Goal: Task Accomplishment & Management: Use online tool/utility

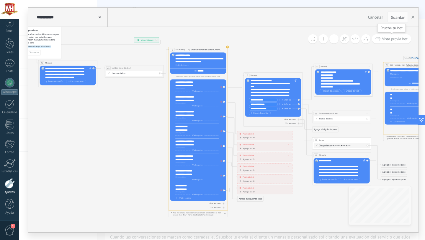
click at [403, 38] on span "Vista previa bot" at bounding box center [395, 38] width 26 height 5
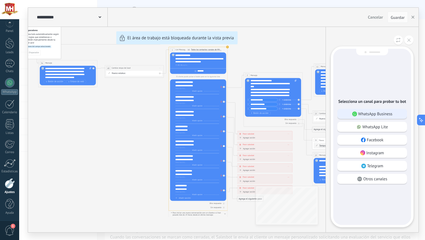
click at [383, 115] on p "WhatsApp Business" at bounding box center [375, 113] width 34 height 5
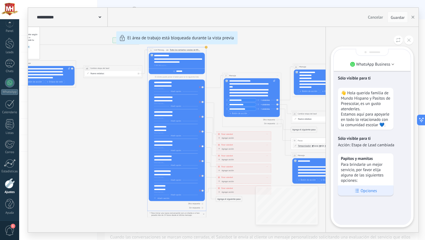
click at [368, 193] on p "Opciones" at bounding box center [368, 190] width 16 height 5
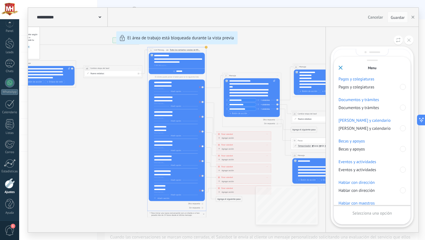
click at [342, 67] on icon at bounding box center [340, 67] width 4 height 4
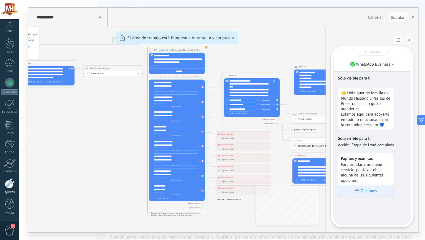
click at [369, 192] on p "Opciones" at bounding box center [368, 190] width 16 height 5
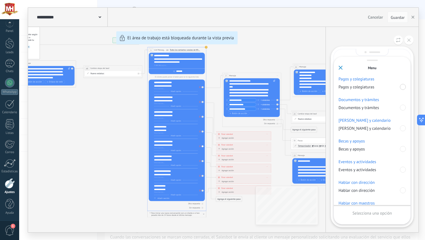
click at [401, 87] on div at bounding box center [403, 87] width 6 height 6
click at [370, 212] on p "Enviar" at bounding box center [371, 212] width 11 height 5
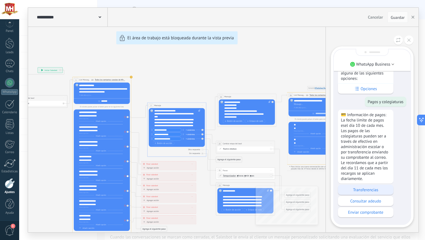
click at [359, 188] on p "Transferencias" at bounding box center [366, 189] width 50 height 5
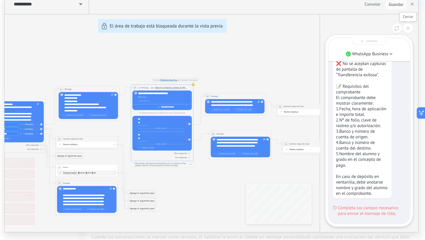
click at [409, 40] on icon at bounding box center [408, 39] width 3 height 3
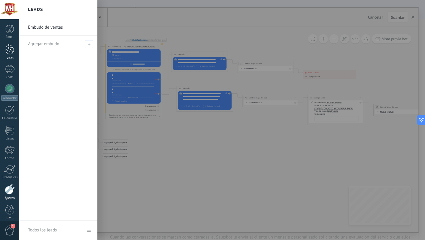
click at [9, 50] on div at bounding box center [9, 49] width 9 height 11
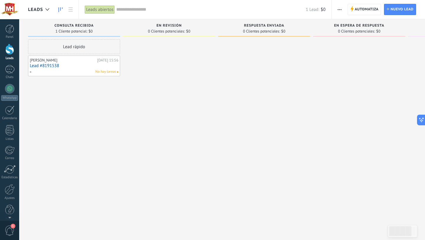
click at [71, 62] on div "[PERSON_NAME]" at bounding box center [63, 60] width 66 height 5
click at [53, 61] on div "[PERSON_NAME]" at bounding box center [63, 60] width 66 height 5
click at [107, 68] on link "Lead #8191538" at bounding box center [74, 65] width 88 height 5
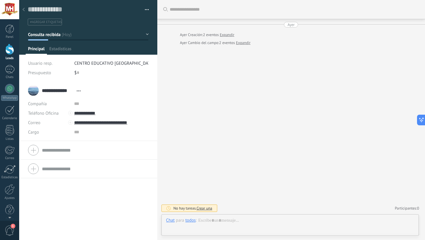
scroll to position [9, 0]
click at [25, 9] on div at bounding box center [23, 10] width 8 height 12
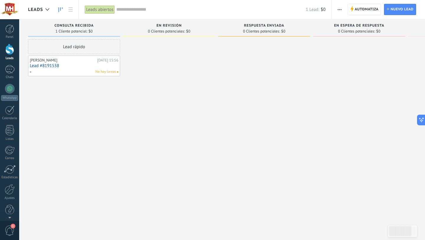
click at [68, 59] on div "[PERSON_NAME]" at bounding box center [63, 60] width 66 height 5
click at [53, 62] on div "[PERSON_NAME]" at bounding box center [63, 60] width 66 height 5
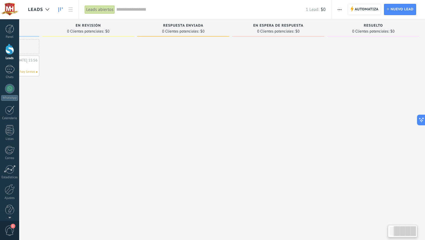
scroll to position [0, 84]
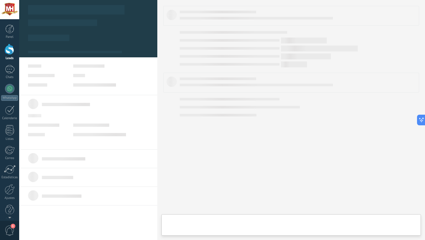
type textarea "**********"
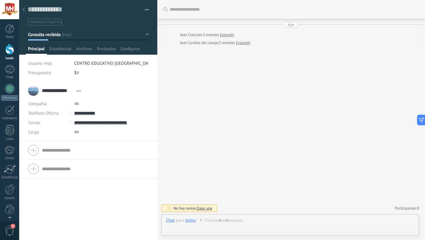
click at [22, 9] on icon at bounding box center [23, 10] width 2 height 4
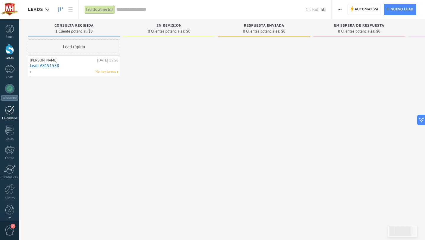
click at [11, 109] on div at bounding box center [9, 109] width 9 height 9
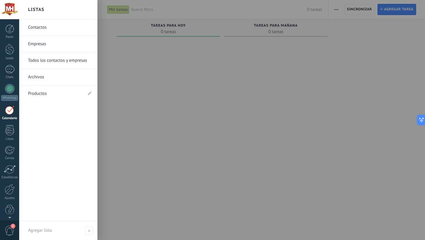
click at [42, 90] on link "Productos" at bounding box center [55, 93] width 55 height 17
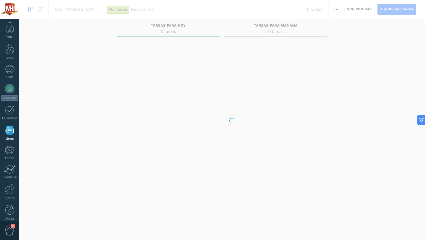
scroll to position [6, 0]
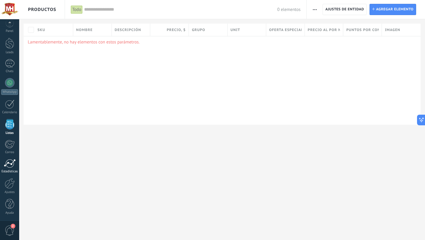
click at [10, 164] on div at bounding box center [10, 163] width 12 height 9
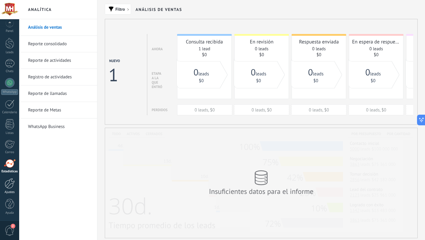
click at [11, 183] on div at bounding box center [10, 183] width 10 height 10
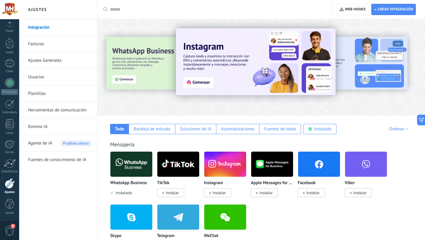
click at [58, 107] on link "Herramientas de comunicación" at bounding box center [59, 110] width 63 height 17
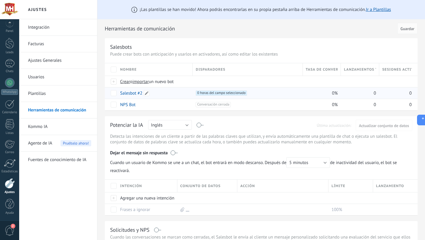
click at [130, 93] on link "Salesbot #2" at bounding box center [131, 93] width 22 height 6
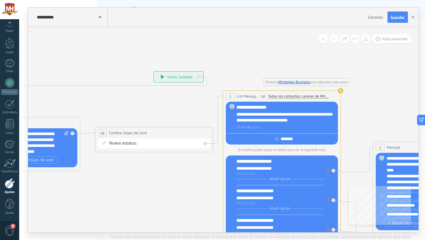
click at [342, 90] on use at bounding box center [340, 90] width 5 height 5
click at [297, 83] on link "WhatsApp Business" at bounding box center [294, 81] width 32 height 5
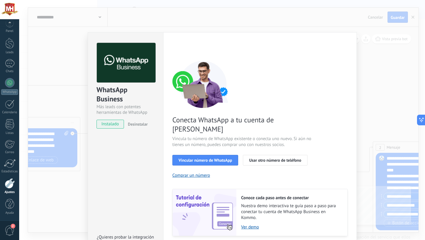
scroll to position [14, 0]
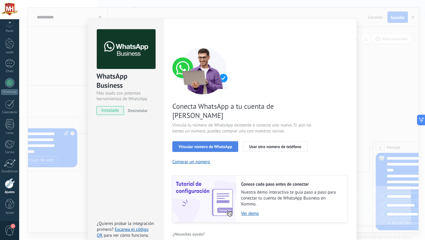
click at [224, 144] on span "Vincular número de WhatsApp" at bounding box center [204, 146] width 53 height 4
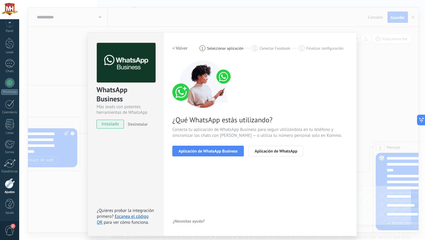
scroll to position [0, 0]
click at [220, 150] on span "Aplicación de WhatsApp Business" at bounding box center [207, 151] width 59 height 4
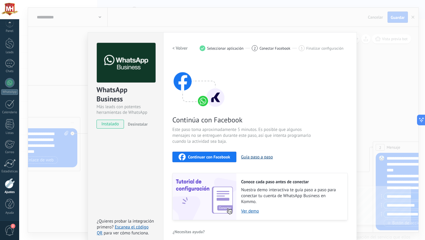
scroll to position [6, 0]
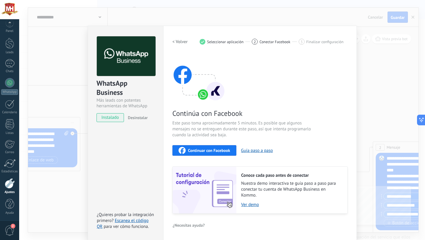
click at [254, 40] on span "2" at bounding box center [255, 41] width 2 height 5
click at [133, 222] on link "Escanea el código QR" at bounding box center [123, 223] width 52 height 12
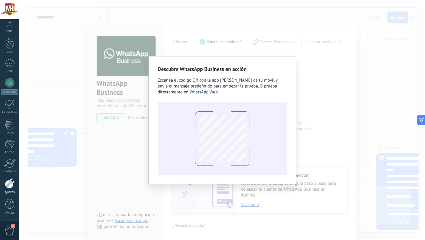
click at [207, 93] on link "WhatsApp Web" at bounding box center [203, 92] width 28 height 6
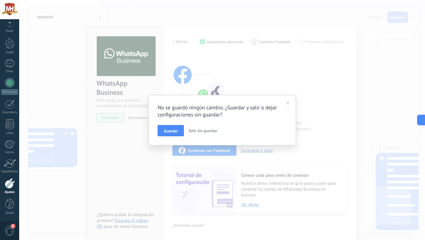
click at [288, 101] on span at bounding box center [288, 103] width 4 height 4
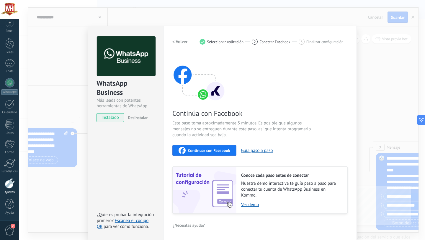
click at [176, 41] on h2 "< Volver" at bounding box center [179, 42] width 15 height 6
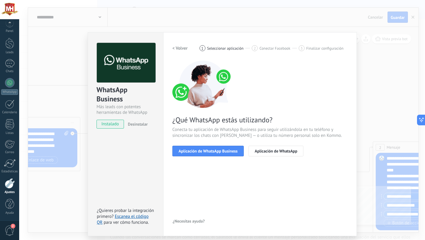
scroll to position [0, 0]
click at [233, 149] on span "Aplicación de WhatsApp Business" at bounding box center [207, 151] width 59 height 4
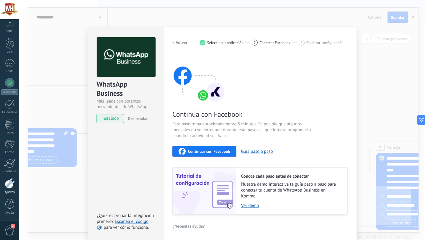
scroll to position [6, 0]
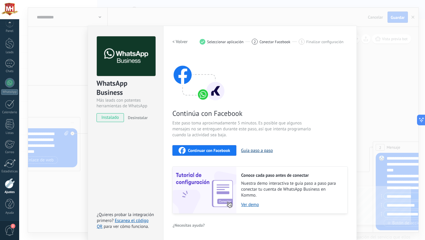
click at [250, 151] on button "Guía paso a paso" at bounding box center [257, 150] width 32 height 6
click at [212, 148] on span "Continuar con Facebook" at bounding box center [209, 150] width 42 height 4
click at [178, 43] on h2 "< Volver" at bounding box center [179, 42] width 15 height 6
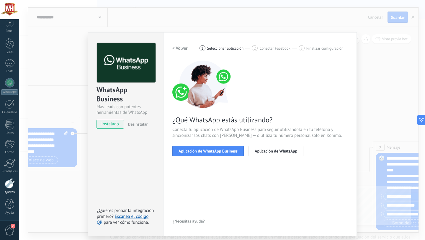
scroll to position [0, 0]
click at [175, 47] on h2 "< Volver" at bounding box center [179, 48] width 15 height 6
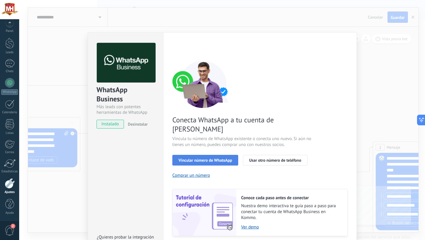
click at [196, 158] on span "Vincular número de WhatsApp" at bounding box center [204, 160] width 53 height 4
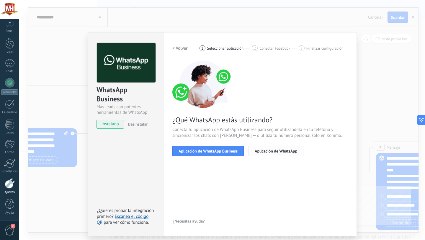
click at [252, 150] on button "Aplicación de WhatsApp" at bounding box center [275, 150] width 55 height 11
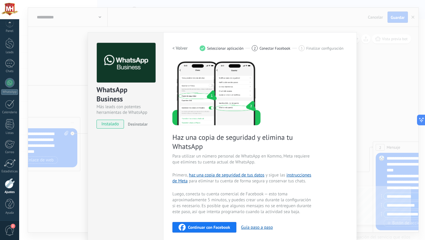
click at [107, 35] on div "WhatsApp Business Más leads con potentes herramientas de WhatsApp instalado Des…" at bounding box center [125, 82] width 75 height 101
click at [141, 123] on span "Desinstalar" at bounding box center [138, 123] width 20 height 5
click at [70, 78] on div "WhatsApp Business Más leads con potentes herramientas de WhatsApp instalado Des…" at bounding box center [222, 120] width 406 height 240
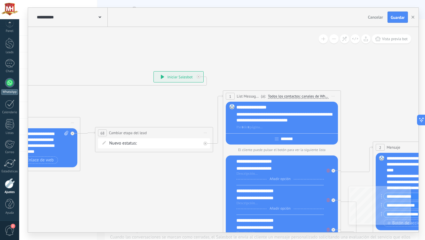
click at [12, 81] on div at bounding box center [9, 82] width 9 height 9
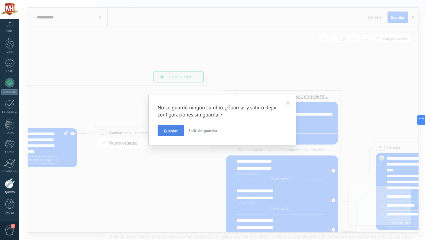
click at [181, 131] on button "Guardar" at bounding box center [171, 130] width 26 height 11
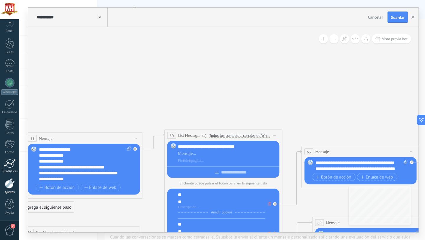
click at [8, 166] on div at bounding box center [10, 163] width 12 height 9
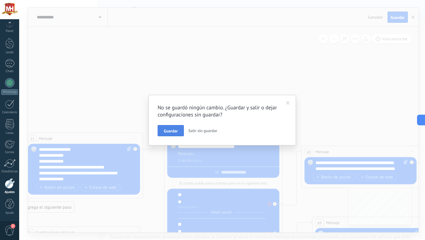
click at [176, 131] on span "Guardar" at bounding box center [171, 131] width 14 height 4
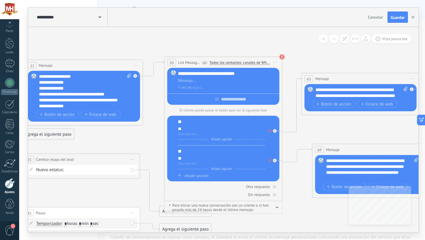
click at [9, 184] on div at bounding box center [10, 183] width 10 height 10
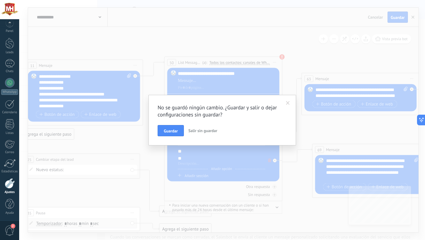
click at [200, 132] on span "Salir sin guardar" at bounding box center [202, 130] width 29 height 5
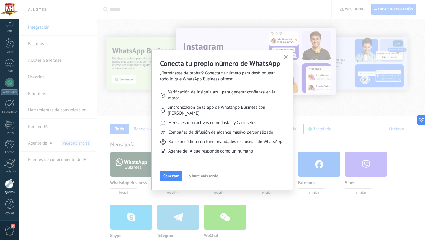
click at [286, 56] on icon "button" at bounding box center [285, 57] width 4 height 4
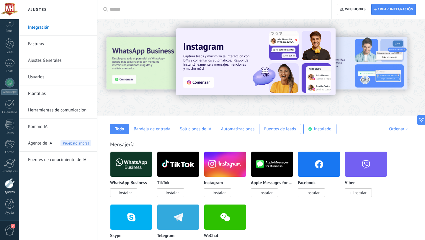
click at [194, 9] on input "text" at bounding box center [216, 9] width 213 height 6
type input "****"
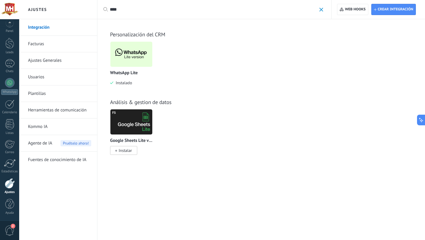
click at [129, 56] on img at bounding box center [131, 54] width 42 height 29
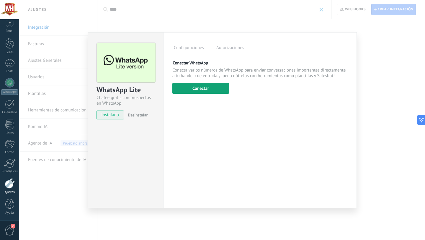
click at [218, 86] on button "Conectar" at bounding box center [200, 88] width 57 height 11
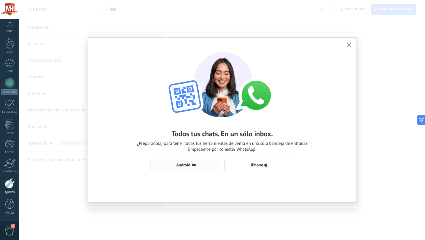
click at [212, 165] on span "Android" at bounding box center [185, 164] width 65 height 5
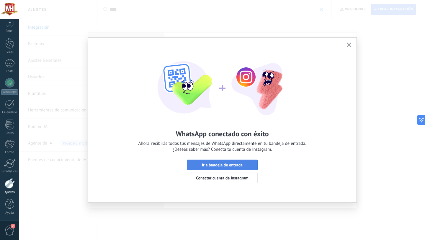
click at [221, 165] on span "Ir a bandeja de entrada" at bounding box center [222, 165] width 41 height 4
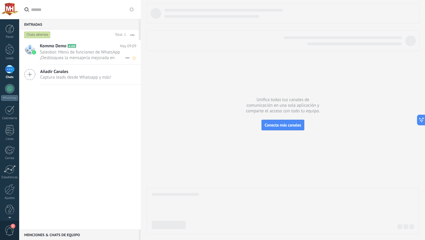
click at [80, 44] on icon at bounding box center [81, 46] width 6 height 6
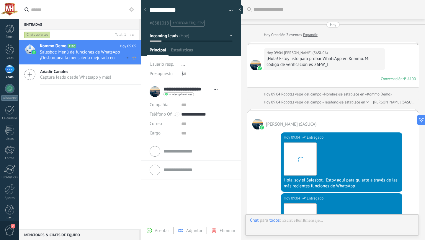
type textarea "**********"
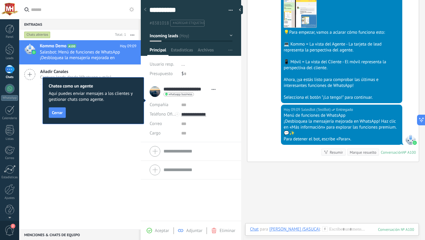
scroll to position [209, 0]
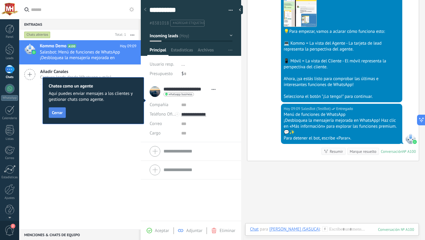
click at [63, 113] on button "Cerrar" at bounding box center [57, 112] width 17 height 11
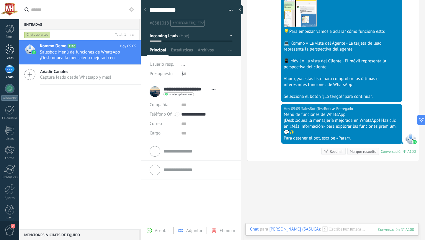
click at [8, 56] on div "Leads" at bounding box center [9, 58] width 17 height 4
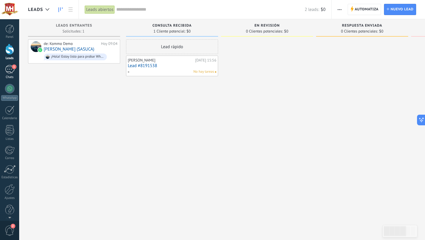
click at [10, 69] on div "1" at bounding box center [9, 69] width 9 height 9
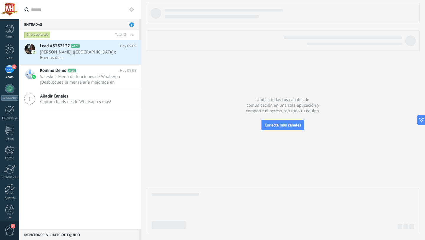
click at [9, 189] on div at bounding box center [10, 189] width 10 height 10
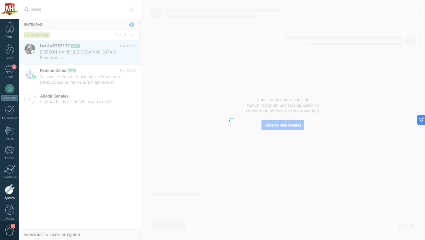
scroll to position [6, 0]
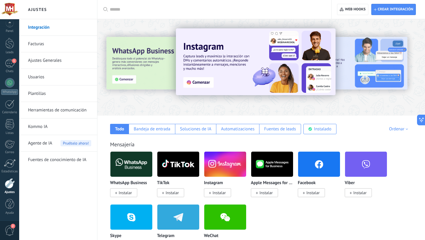
click at [54, 111] on link "Herramientas de comunicación" at bounding box center [59, 110] width 63 height 17
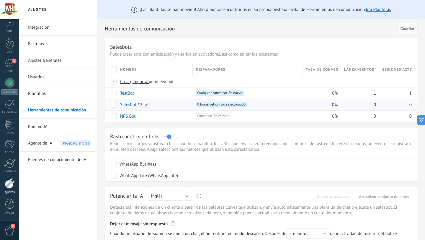
click at [134, 104] on link "Salesbot #2" at bounding box center [131, 105] width 22 height 6
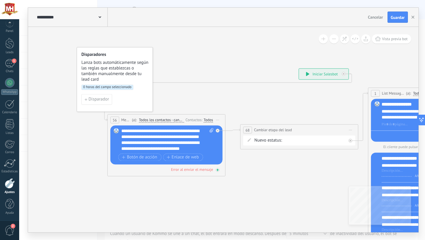
click at [200, 170] on div "Error al enviar el mensaje" at bounding box center [192, 169] width 42 height 5
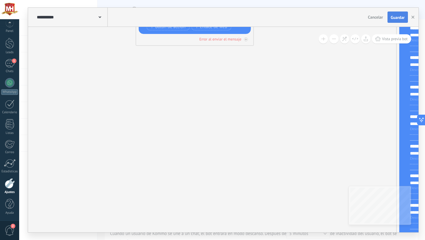
click at [398, 13] on button "Guardar" at bounding box center [397, 17] width 20 height 11
click at [413, 18] on use "button" at bounding box center [412, 17] width 3 height 3
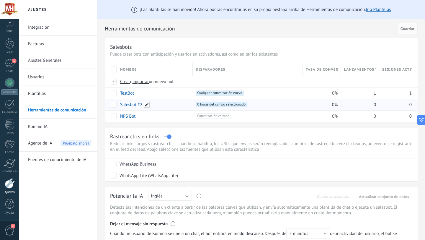
click at [147, 104] on span at bounding box center [147, 104] width 6 height 6
click at [244, 104] on span "0 horas del campo seleccionado +0" at bounding box center [221, 104] width 51 height 5
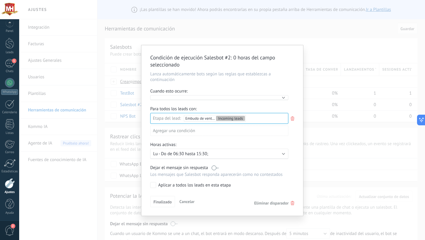
click at [286, 99] on div "Ejecutar:" at bounding box center [219, 97] width 138 height 5
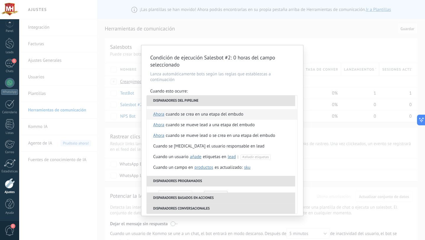
click at [220, 116] on div "Cuando se crea en una etapa del embudo" at bounding box center [205, 114] width 78 height 11
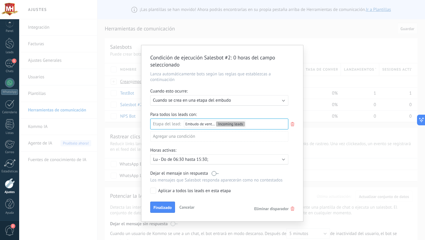
click at [0, 0] on div "Incoming leads Consulta recibida En revisión Respuesta enviada En espera de res…" at bounding box center [0, 0] width 0 height 0
click at [293, 86] on div at bounding box center [222, 120] width 406 height 240
click at [163, 209] on span "Finalizado" at bounding box center [162, 207] width 18 height 4
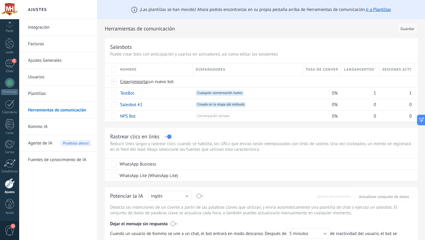
click at [406, 30] on span "Guardar" at bounding box center [407, 29] width 14 height 4
click at [402, 28] on span "Guardar" at bounding box center [407, 29] width 14 height 4
click at [376, 98] on div "1" at bounding box center [358, 92] width 35 height 11
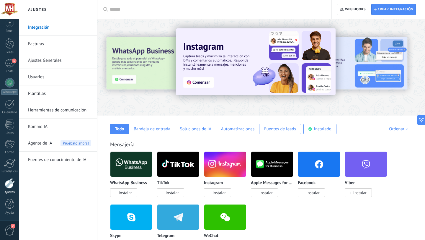
click at [50, 107] on link "Herramientas de comunicación" at bounding box center [59, 110] width 63 height 17
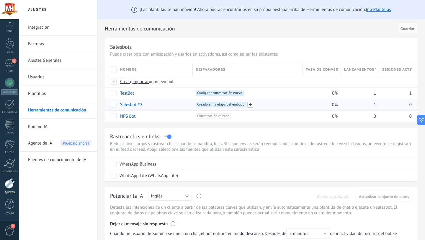
click at [250, 104] on span at bounding box center [250, 104] width 6 height 6
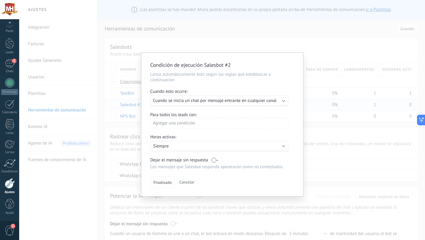
click at [242, 99] on span "Cuando se inicia un chat por mensaje entrante en cualquier canal" at bounding box center [215, 101] width 124 height 6
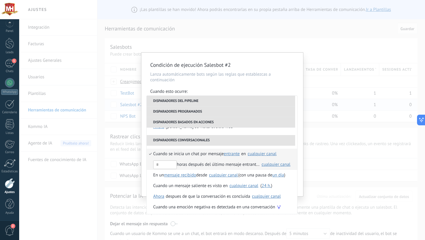
scroll to position [139, 0]
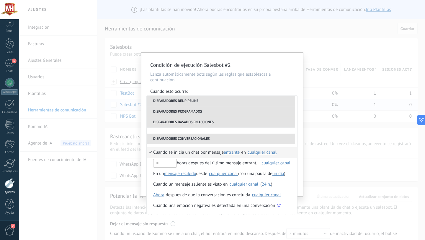
click at [280, 38] on div "Condición de ejecución Salesbot #2 Lanza automáticamente bots según las reglas …" at bounding box center [222, 120] width 406 height 240
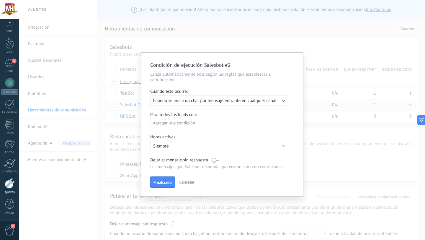
click at [286, 40] on div "Condición de ejecución Salesbot #2 Lanza automáticamente bots según las reglas …" at bounding box center [222, 120] width 406 height 240
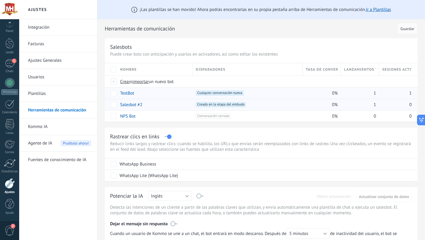
click at [237, 93] on span "Cualquier conversación nueva +0" at bounding box center [220, 92] width 48 height 5
click at [229, 93] on span "Cualquier conversación nueva +0" at bounding box center [220, 92] width 48 height 5
click at [127, 93] on link "TestBot" at bounding box center [127, 93] width 14 height 6
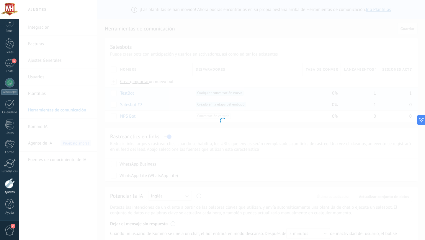
type input "*******"
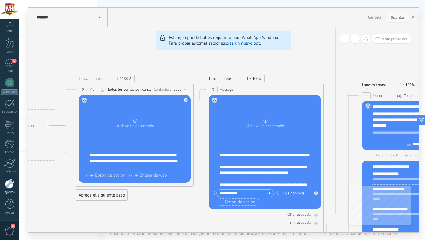
click at [399, 17] on span "Guardar" at bounding box center [398, 17] width 14 height 4
click at [414, 18] on button "button" at bounding box center [412, 17] width 9 height 11
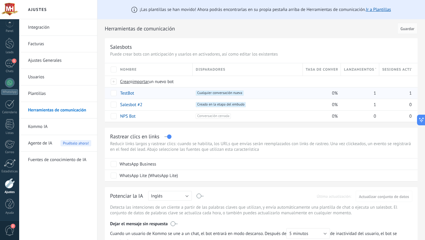
click at [226, 92] on span "Cualquier conversación nueva +0" at bounding box center [220, 92] width 48 height 5
click at [246, 92] on div "+1 Cualquier conversación nueva +0" at bounding box center [248, 92] width 104 height 5
click at [250, 104] on span at bounding box center [250, 104] width 6 height 6
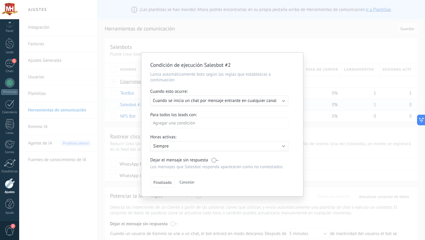
click at [191, 183] on span "Cancelar" at bounding box center [186, 181] width 15 height 5
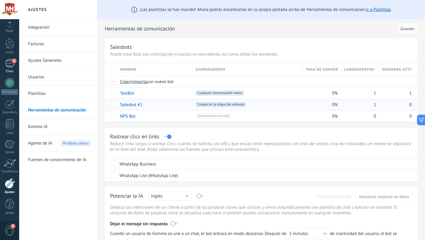
click at [10, 64] on div "1" at bounding box center [9, 63] width 9 height 9
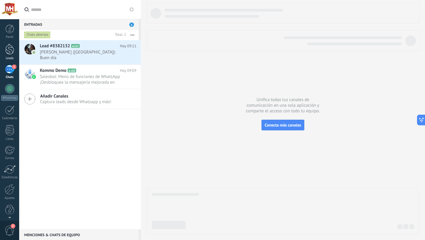
click at [8, 51] on div at bounding box center [9, 49] width 9 height 11
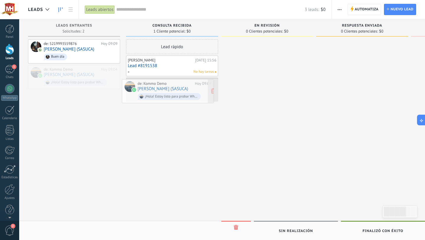
drag, startPoint x: 91, startPoint y: 72, endPoint x: 187, endPoint y: 86, distance: 96.6
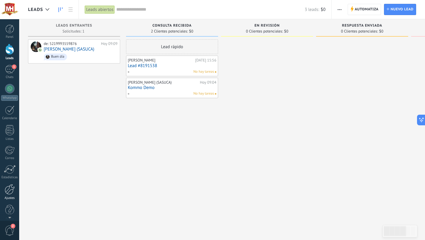
click at [10, 185] on div at bounding box center [10, 189] width 10 height 10
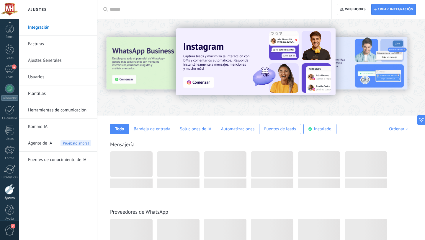
scroll to position [6, 0]
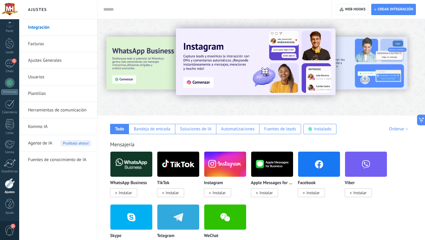
click at [52, 108] on link "Herramientas de comunicación" at bounding box center [59, 110] width 63 height 17
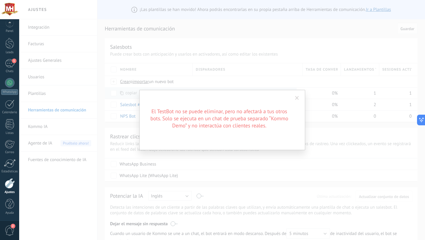
click at [297, 98] on span at bounding box center [297, 98] width 4 height 4
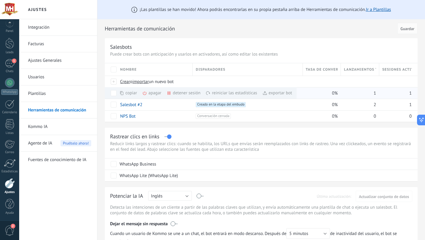
click at [144, 93] on icon at bounding box center [144, 93] width 5 height 5
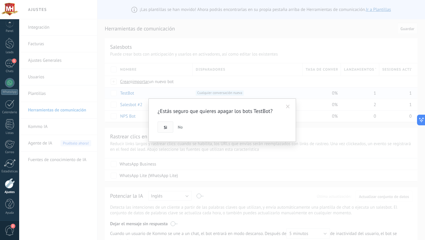
click at [165, 126] on span "Si" at bounding box center [165, 127] width 3 height 4
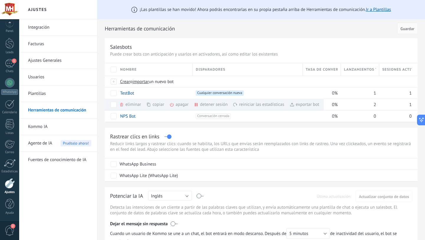
click at [184, 126] on div "¡Las plantillas se han movido! Ahora podrás encontrarlas en su propia pestaña a…" at bounding box center [260, 236] width 327 height 473
click at [162, 126] on div "¡Las plantillas se han movido! Ahora podrás encontrarlas en su propia pestaña a…" at bounding box center [260, 236] width 327 height 473
click at [106, 124] on div "¡Las plantillas se han movido! Ahora podrás encontrarlas en su propia pestaña a…" at bounding box center [260, 236] width 327 height 473
click at [197, 19] on div "Herramientas de comunicación Cancelar Guardar" at bounding box center [261, 28] width 313 height 19
click at [7, 65] on div "1" at bounding box center [9, 63] width 9 height 9
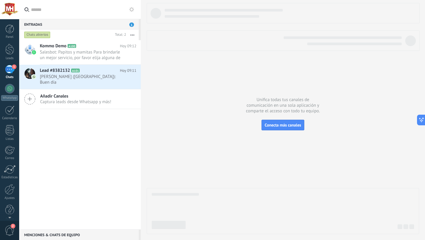
click at [10, 66] on div "1" at bounding box center [9, 69] width 9 height 9
click at [8, 189] on div at bounding box center [10, 189] width 10 height 10
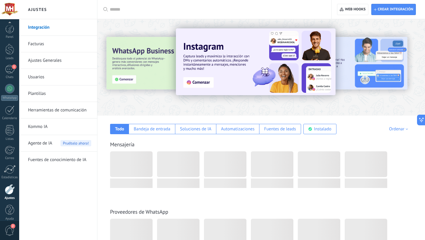
scroll to position [6, 0]
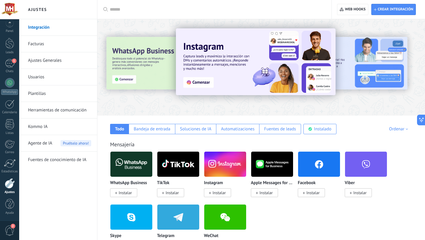
click at [63, 111] on link "Herramientas de comunicación" at bounding box center [59, 110] width 63 height 17
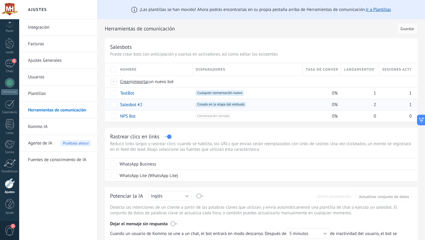
click at [397, 103] on div "1" at bounding box center [395, 104] width 32 height 11
click at [408, 70] on span "Sesiones activas" at bounding box center [396, 70] width 29 height 6
click at [403, 71] on span "Sesiones activas" at bounding box center [396, 70] width 29 height 6
click at [242, 104] on span "Creado en la etapa del embudo +0" at bounding box center [221, 104] width 50 height 5
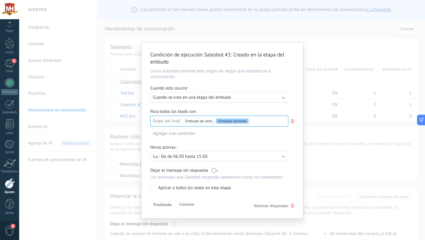
click at [0, 0] on div "Incoming leads Consulta recibida En revisión Respuesta enviada En espera de res…" at bounding box center [0, 0] width 0 height 0
click at [284, 108] on div at bounding box center [222, 120] width 406 height 240
click at [167, 204] on span "Finalizado" at bounding box center [162, 204] width 18 height 4
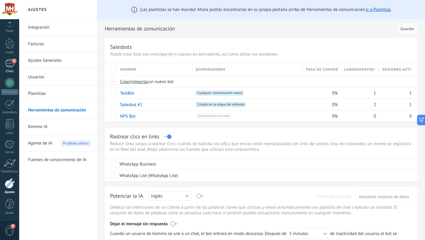
click at [9, 66] on div "1" at bounding box center [9, 63] width 9 height 9
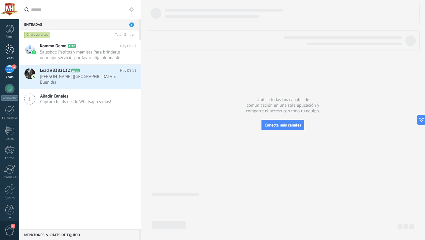
click at [12, 50] on div at bounding box center [9, 49] width 9 height 11
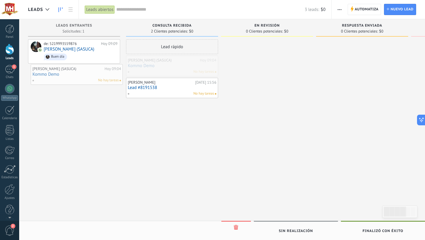
drag, startPoint x: 142, startPoint y: 66, endPoint x: 43, endPoint y: 73, distance: 99.4
drag, startPoint x: 141, startPoint y: 59, endPoint x: 32, endPoint y: 73, distance: 109.7
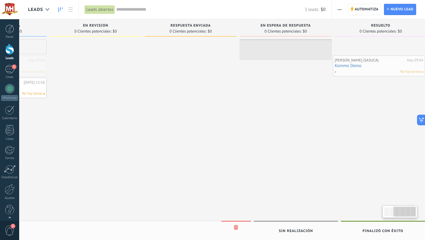
scroll to position [0, 182]
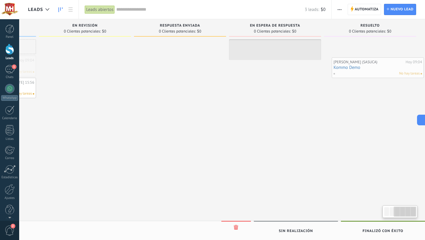
drag, startPoint x: 128, startPoint y: 66, endPoint x: 390, endPoint y: 67, distance: 261.9
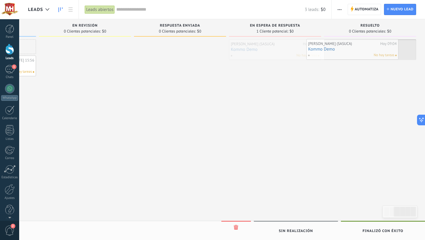
drag, startPoint x: 280, startPoint y: 43, endPoint x: 388, endPoint y: 40, distance: 107.7
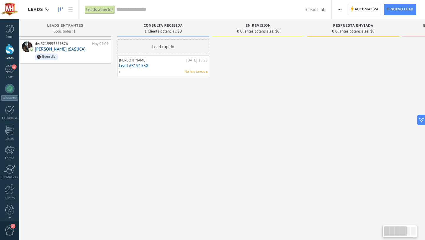
scroll to position [0, 0]
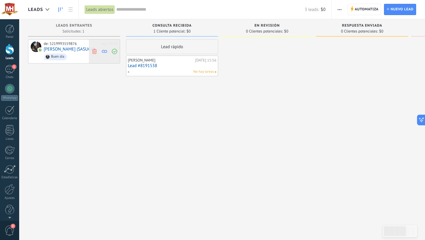
click at [115, 50] on use at bounding box center [114, 51] width 5 height 5
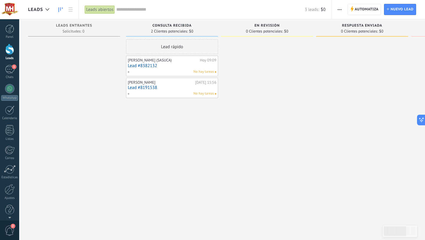
click at [192, 62] on div "Saraí Cardós (SASUCA) Hoy 09:09 Lead #8382132 No hay tareas" at bounding box center [172, 65] width 88 height 17
click at [211, 60] on div "Hoy 09:09" at bounding box center [208, 60] width 17 height 5
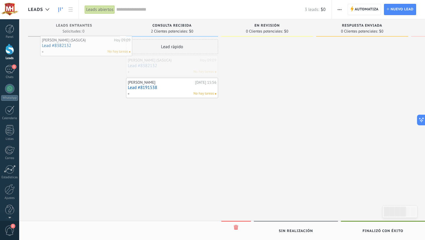
drag, startPoint x: 199, startPoint y: 64, endPoint x: 113, endPoint y: 42, distance: 89.1
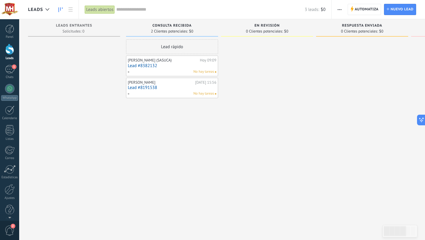
click at [176, 70] on div "No hay tareas" at bounding box center [170, 71] width 86 height 5
click at [176, 58] on div "Saraí Cardós (SASUCA)" at bounding box center [163, 60] width 70 height 5
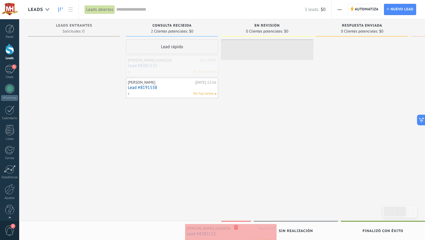
drag, startPoint x: 176, startPoint y: 58, endPoint x: 235, endPoint y: 226, distance: 178.2
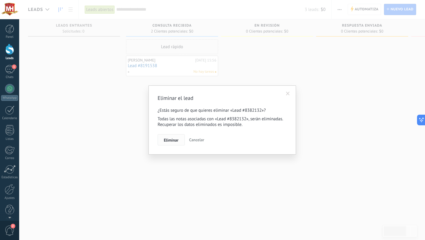
click at [175, 140] on span "Eliminar" at bounding box center [171, 140] width 15 height 4
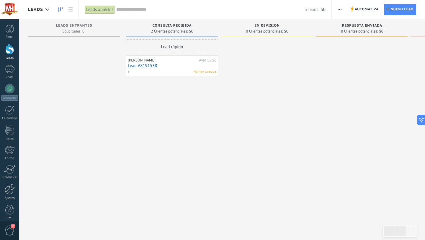
click at [8, 191] on div at bounding box center [10, 189] width 10 height 10
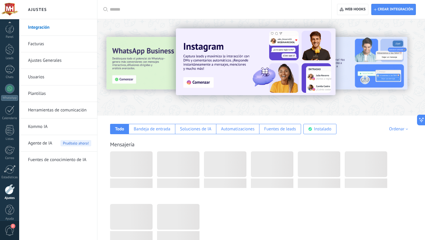
scroll to position [6, 0]
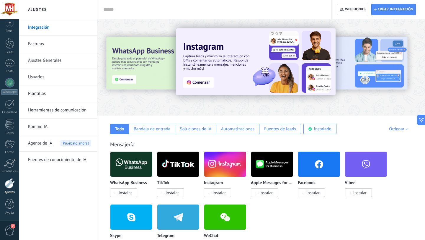
click at [47, 110] on link "Herramientas de comunicación" at bounding box center [59, 110] width 63 height 17
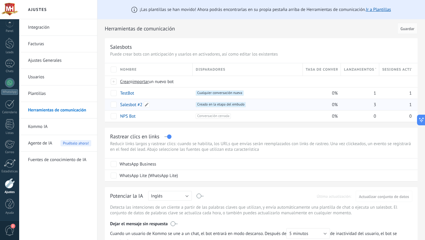
click at [132, 104] on link "Salesbot #2" at bounding box center [131, 105] width 22 height 6
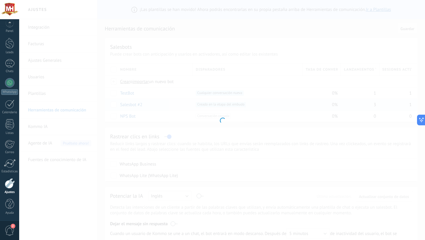
type input "**********"
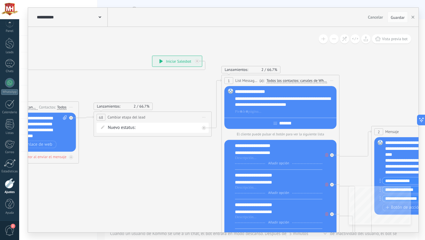
click at [204, 117] on icon at bounding box center [203, 117] width 3 height 1
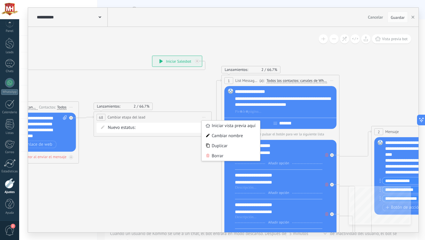
click at [204, 117] on icon at bounding box center [203, 117] width 3 height 1
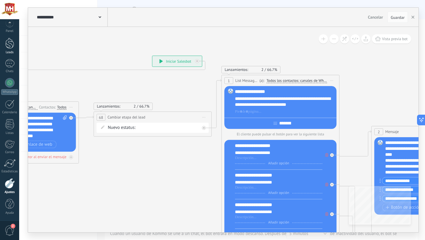
click at [13, 40] on div at bounding box center [9, 43] width 9 height 11
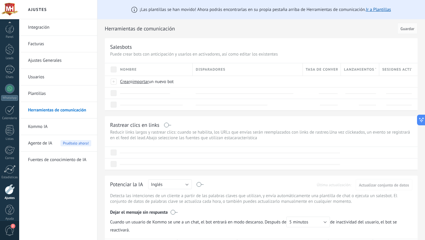
scroll to position [6, 0]
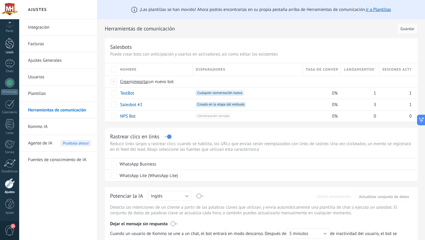
click at [12, 46] on div at bounding box center [9, 43] width 9 height 11
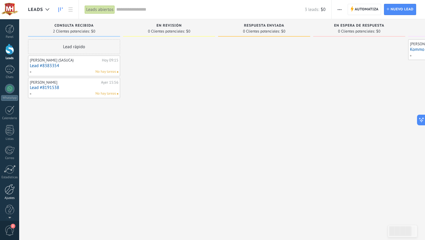
click at [8, 199] on div "Ajustes" at bounding box center [9, 198] width 17 height 4
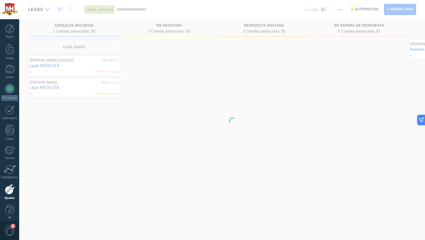
scroll to position [6, 0]
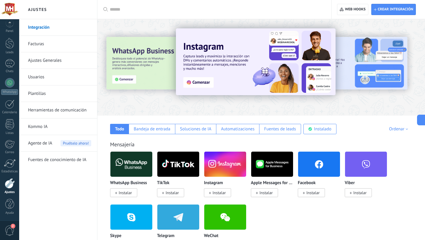
click at [58, 109] on link "Herramientas de comunicación" at bounding box center [59, 110] width 63 height 17
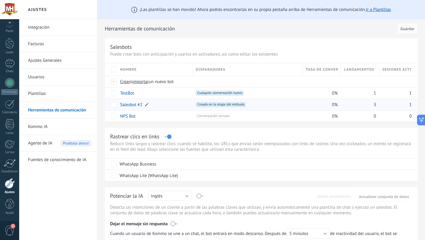
click at [127, 104] on link "Salesbot #2" at bounding box center [131, 105] width 22 height 6
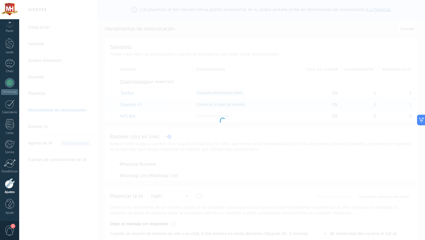
type input "**********"
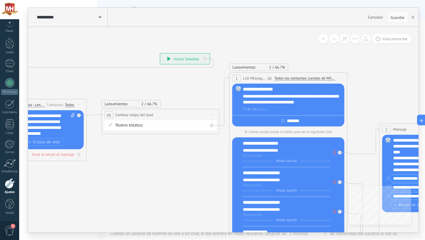
click at [213, 114] on icon at bounding box center [211, 114] width 3 height 1
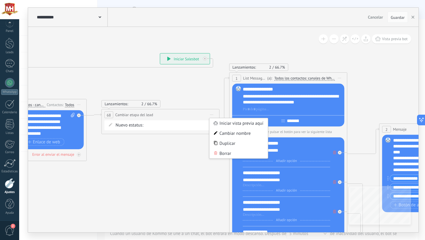
click at [213, 114] on icon at bounding box center [211, 114] width 3 height 1
click at [211, 114] on icon at bounding box center [211, 114] width 3 height 1
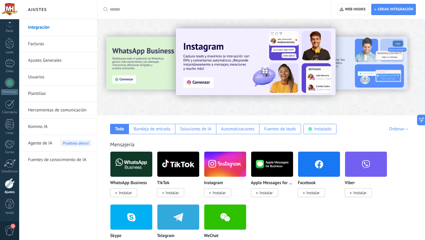
click at [51, 112] on link "Herramientas de comunicación" at bounding box center [59, 110] width 63 height 17
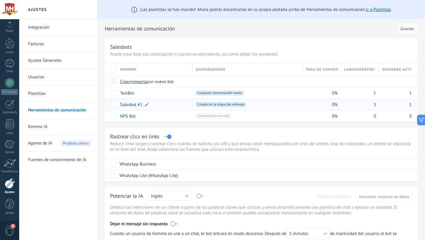
click at [126, 105] on link "Salesbot #2" at bounding box center [131, 105] width 22 height 6
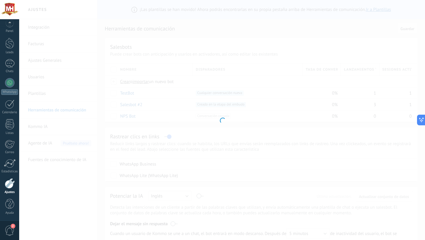
type input "**********"
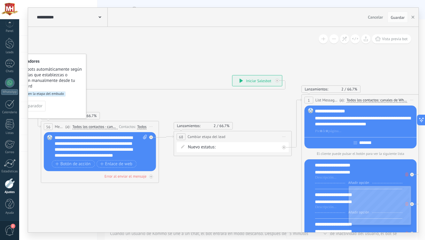
drag, startPoint x: 90, startPoint y: 92, endPoint x: 184, endPoint y: 84, distance: 94.8
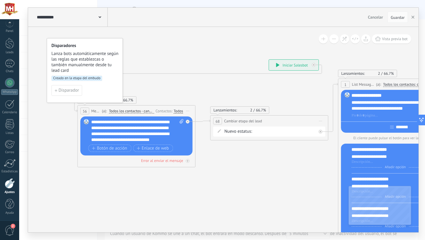
drag, startPoint x: 141, startPoint y: 83, endPoint x: 85, endPoint y: 77, distance: 56.3
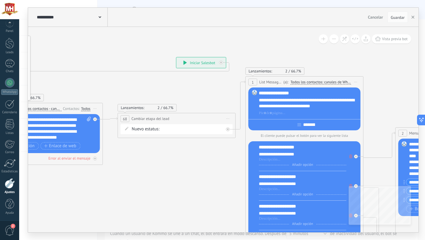
drag, startPoint x: 133, startPoint y: 83, endPoint x: 71, endPoint y: 78, distance: 62.4
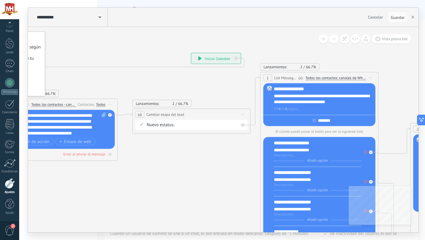
drag, startPoint x: 96, startPoint y: 80, endPoint x: 166, endPoint y: 79, distance: 70.2
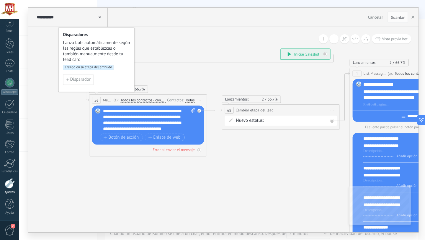
drag, startPoint x: 118, startPoint y: 79, endPoint x: 163, endPoint y: 73, distance: 44.6
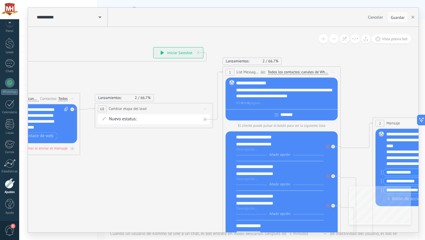
drag, startPoint x: 229, startPoint y: 81, endPoint x: 139, endPoint y: 81, distance: 90.0
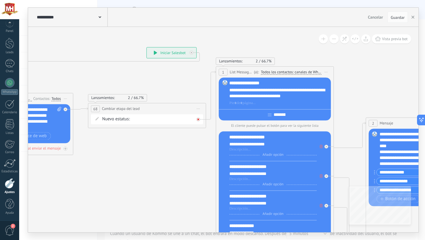
click at [198, 119] on icon at bounding box center [198, 119] width 2 height 2
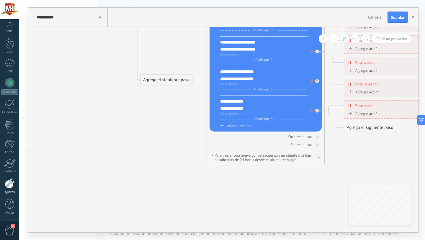
drag, startPoint x: 230, startPoint y: 162, endPoint x: 155, endPoint y: 77, distance: 113.7
click at [155, 77] on div "Agrega el siguiente paso" at bounding box center [166, 80] width 52 height 10
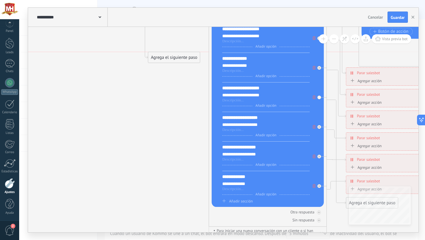
drag, startPoint x: 167, startPoint y: 155, endPoint x: 174, endPoint y: 53, distance: 102.3
click at [173, 54] on div "Agrega el siguiente paso" at bounding box center [174, 58] width 52 height 10
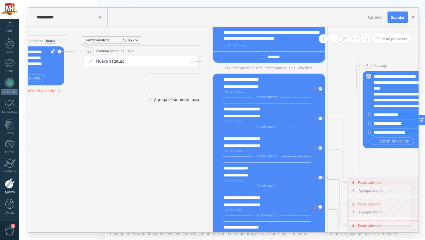
drag, startPoint x: 175, startPoint y: 158, endPoint x: 178, endPoint y: 88, distance: 69.1
click at [178, 95] on div "Agrega el siguiente paso" at bounding box center [177, 100] width 52 height 10
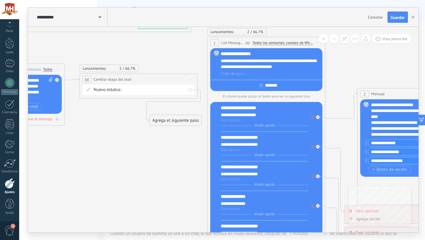
click at [177, 120] on div "Agrega el siguiente paso" at bounding box center [176, 120] width 52 height 10
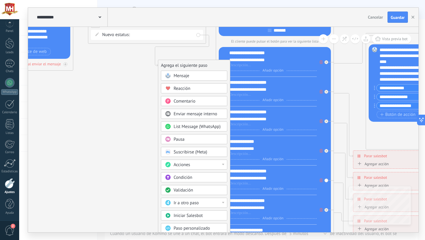
click at [218, 204] on div "Ir a otro paso" at bounding box center [198, 203] width 50 height 6
click at [196, 203] on div "1: List Message (WhatsApp)" at bounding box center [194, 203] width 66 height 10
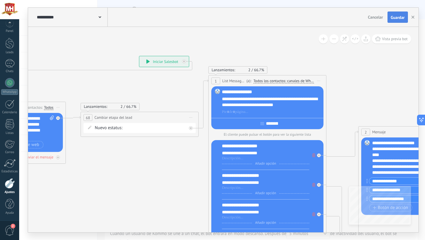
click at [398, 17] on span "Guardar" at bounding box center [398, 17] width 14 height 4
click at [410, 18] on button "button" at bounding box center [412, 17] width 9 height 11
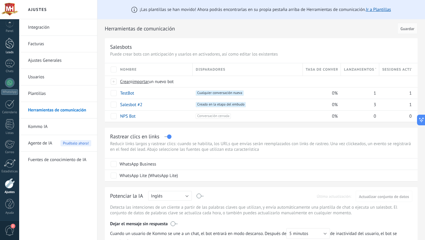
click at [9, 41] on div at bounding box center [9, 43] width 9 height 11
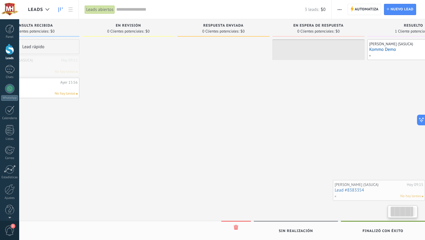
scroll to position [0, 46]
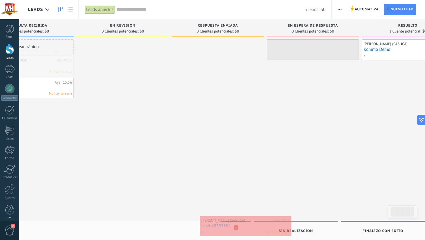
drag, startPoint x: 60, startPoint y: 65, endPoint x: 237, endPoint y: 230, distance: 242.1
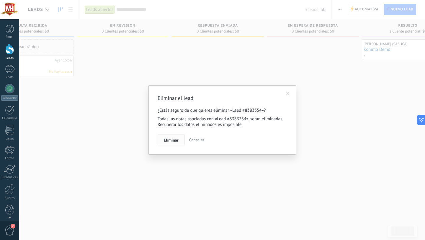
click at [181, 137] on button "Eliminar" at bounding box center [171, 139] width 27 height 11
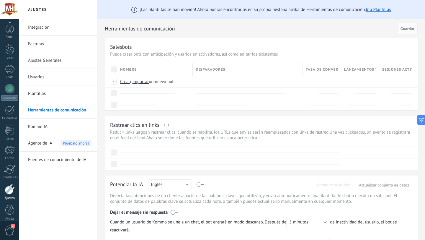
scroll to position [6, 0]
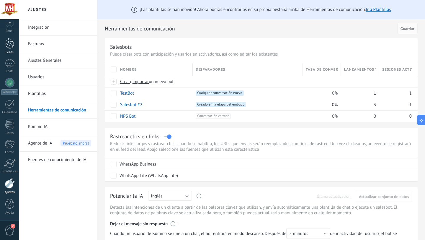
click at [6, 47] on div at bounding box center [9, 43] width 9 height 11
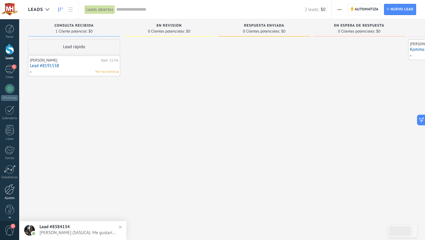
click at [8, 188] on div at bounding box center [10, 189] width 10 height 10
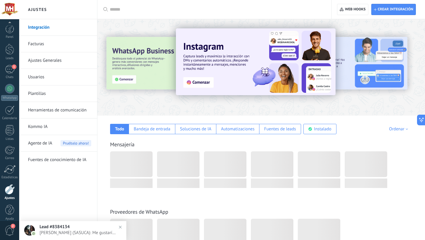
scroll to position [6, 0]
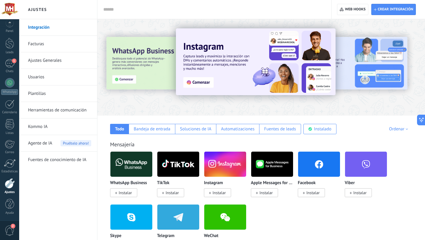
click at [60, 111] on link "Herramientas de comunicación" at bounding box center [59, 110] width 63 height 17
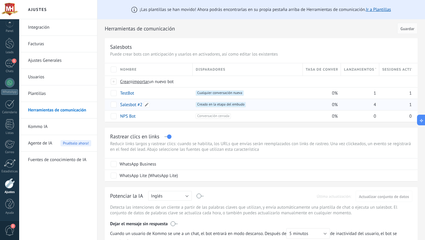
click at [128, 104] on link "Salesbot #2" at bounding box center [131, 105] width 22 height 6
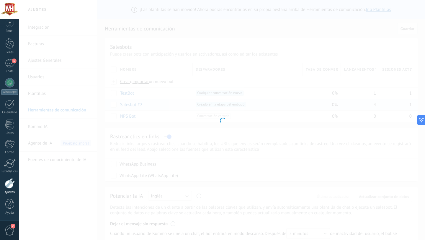
type input "**********"
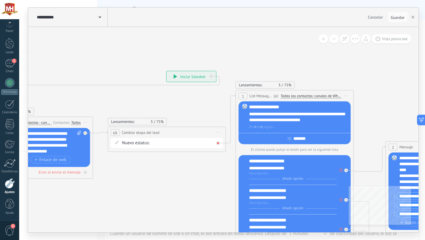
click at [216, 142] on div at bounding box center [218, 143] width 4 height 4
click at [219, 128] on span "Iniciar vista previa aquí Cambiar nombre Duplicar Borrar" at bounding box center [217, 132] width 9 height 9
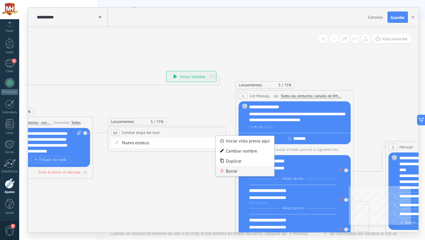
click at [225, 167] on div "Borrar" at bounding box center [245, 171] width 58 height 10
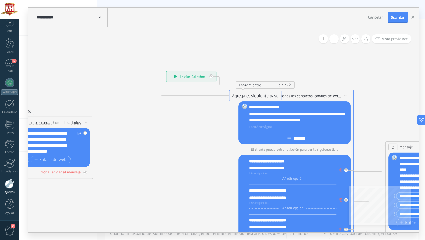
drag, startPoint x: 131, startPoint y: 140, endPoint x: 248, endPoint y: 93, distance: 125.8
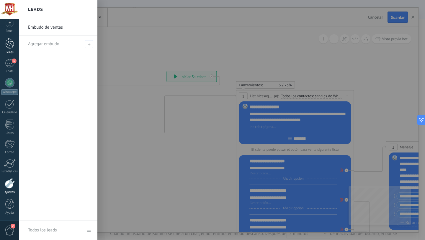
click at [6, 43] on div at bounding box center [9, 43] width 9 height 11
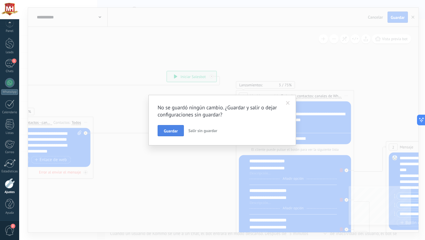
click at [165, 133] on span "Guardar" at bounding box center [171, 131] width 14 height 4
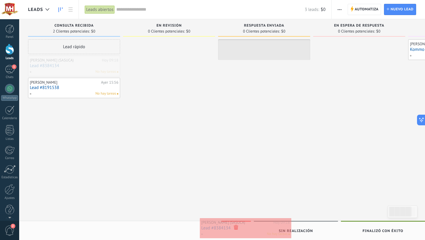
drag, startPoint x: 63, startPoint y: 64, endPoint x: 235, endPoint y: 226, distance: 236.6
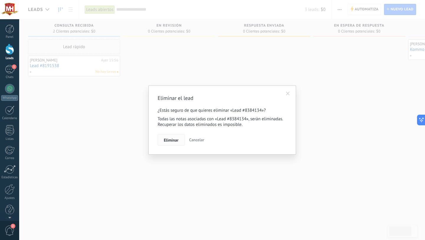
click at [178, 137] on button "Eliminar" at bounding box center [171, 139] width 27 height 11
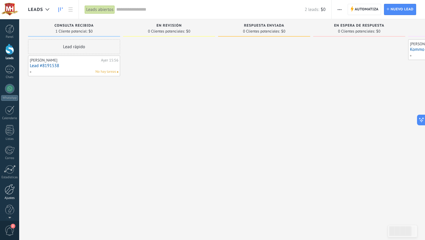
click at [10, 187] on div at bounding box center [10, 189] width 10 height 10
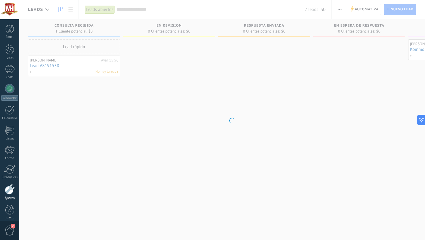
scroll to position [6, 0]
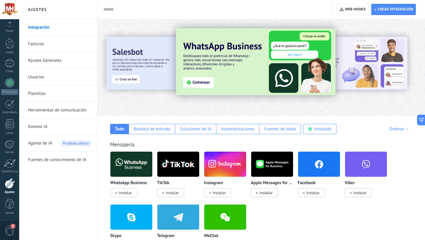
click at [9, 190] on link "Ajustes" at bounding box center [9, 186] width 19 height 16
click at [46, 57] on link "Ajustes Generales" at bounding box center [59, 60] width 63 height 17
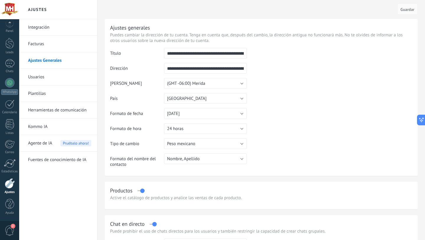
click at [54, 112] on link "Herramientas de comunicación" at bounding box center [59, 110] width 63 height 17
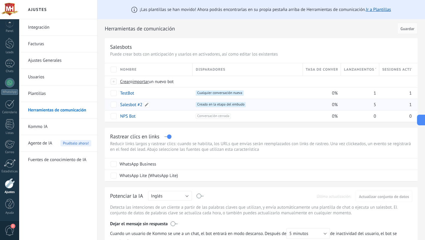
click at [135, 104] on link "Salesbot #2" at bounding box center [131, 105] width 22 height 6
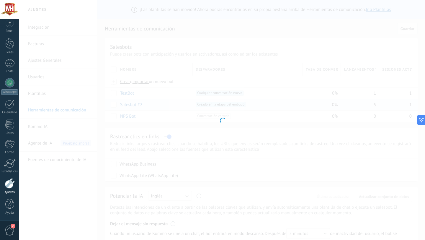
type input "**********"
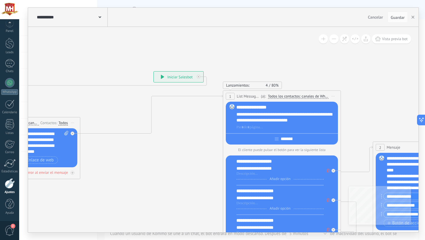
click at [11, 183] on div at bounding box center [10, 183] width 10 height 10
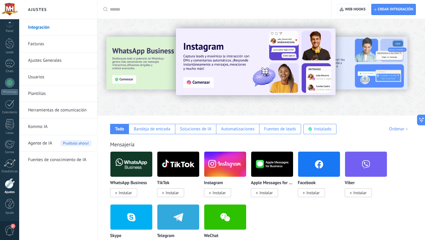
click at [55, 110] on link "Herramientas de comunicación" at bounding box center [59, 110] width 63 height 17
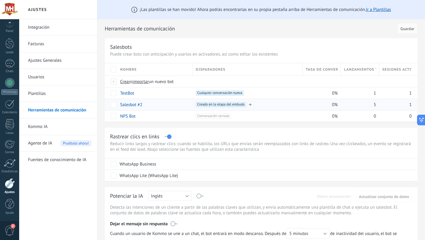
click at [234, 105] on span "Creado en la etapa del embudo +0" at bounding box center [221, 104] width 50 height 5
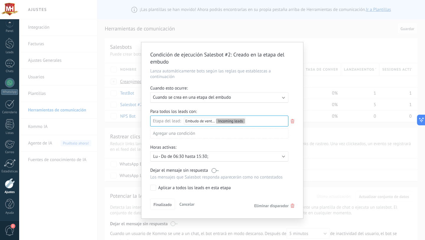
click at [0, 0] on div "Incoming leads Consulta recibida En revisión Respuesta enviada En espera de res…" at bounding box center [0, 0] width 0 height 0
click at [224, 86] on div at bounding box center [222, 120] width 406 height 240
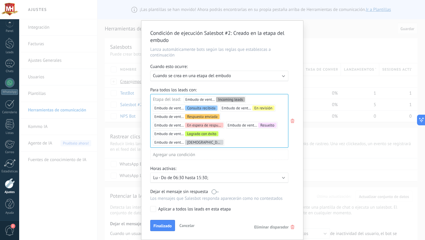
scroll to position [23, 0]
click at [159, 225] on span "Finalizado" at bounding box center [162, 225] width 18 height 4
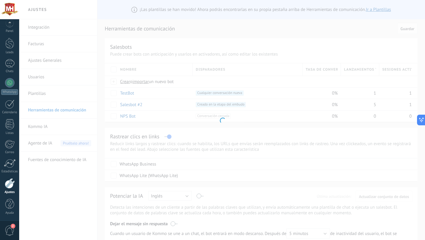
scroll to position [0, 0]
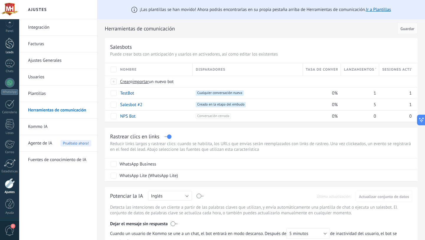
click at [9, 44] on div at bounding box center [9, 43] width 9 height 11
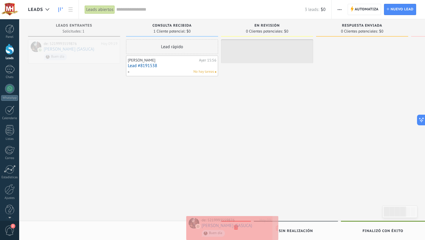
drag, startPoint x: 84, startPoint y: 50, endPoint x: 241, endPoint y: 228, distance: 237.4
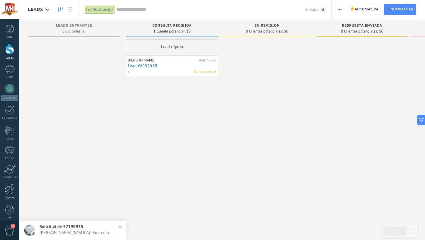
click at [8, 187] on div at bounding box center [10, 189] width 10 height 10
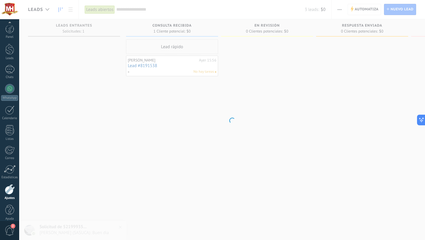
scroll to position [6, 0]
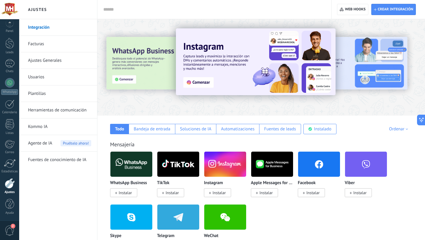
click at [57, 105] on link "Herramientas de comunicación" at bounding box center [59, 110] width 63 height 17
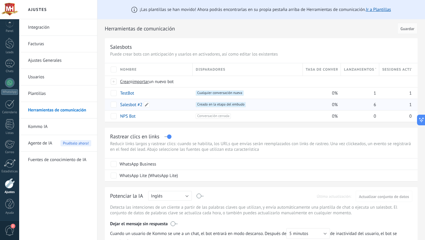
click at [137, 104] on link "Salesbot #2" at bounding box center [131, 105] width 22 height 6
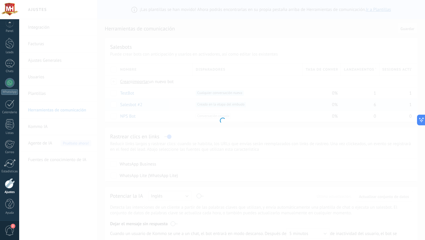
type input "**********"
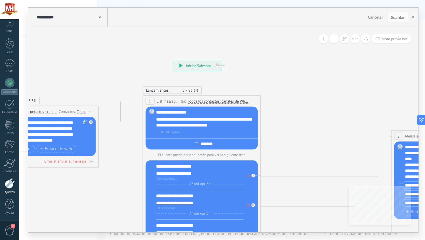
drag, startPoint x: 264, startPoint y: 83, endPoint x: 167, endPoint y: 100, distance: 99.1
click at [167, 100] on span "List Message (WhatsApp)" at bounding box center [167, 101] width 23 height 6
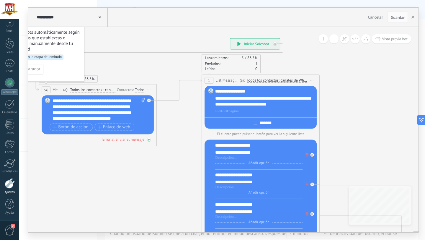
click at [149, 140] on icon at bounding box center [148, 139] width 3 height 3
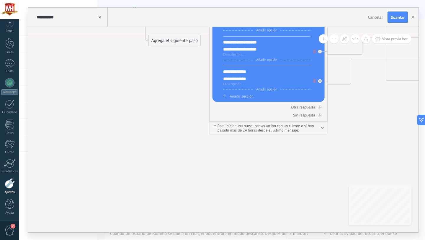
drag, startPoint x: 202, startPoint y: 135, endPoint x: 171, endPoint y: 36, distance: 103.8
click at [168, 40] on div "Agrega el siguiente paso" at bounding box center [175, 41] width 52 height 10
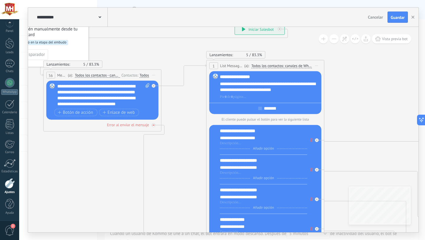
click at [154, 125] on icon at bounding box center [153, 124] width 2 height 1
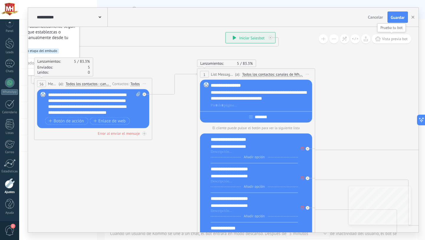
click at [397, 40] on span "Vista previa bot" at bounding box center [395, 38] width 26 height 5
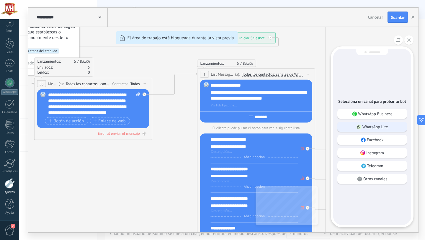
click at [369, 124] on p "WhatsApp Lite" at bounding box center [375, 126] width 26 height 5
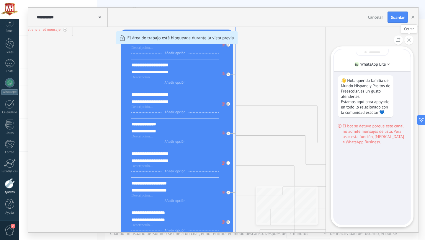
click at [407, 39] on icon at bounding box center [408, 39] width 3 height 3
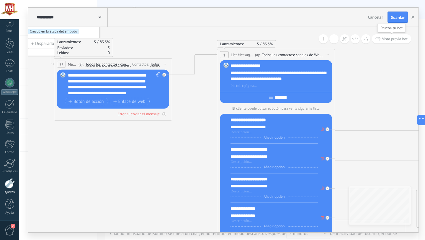
click at [398, 39] on span "Vista previa bot" at bounding box center [395, 38] width 26 height 5
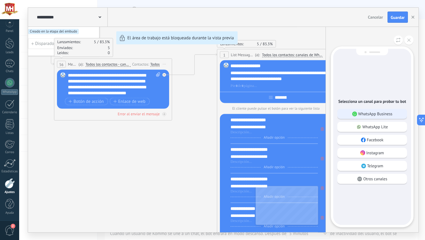
click at [380, 112] on p "WhatsApp Business" at bounding box center [375, 113] width 34 height 5
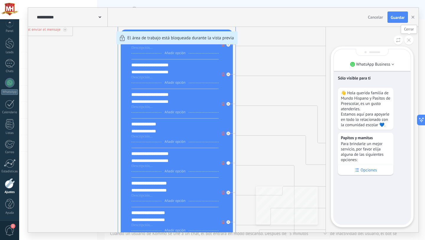
click at [411, 39] on button at bounding box center [408, 39] width 9 height 9
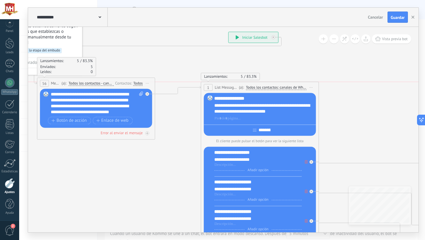
drag, startPoint x: 217, startPoint y: 70, endPoint x: 218, endPoint y: 86, distance: 16.2
click at [218, 86] on div "**********" at bounding box center [259, 87] width 117 height 11
click at [264, 88] on span "Todos los contactos: canales de WhatsApp seleccionados" at bounding box center [276, 87] width 60 height 5
click at [264, 88] on button "Todos los contactos: canales de WhatsApp seleccionados" at bounding box center [288, 87] width 90 height 11
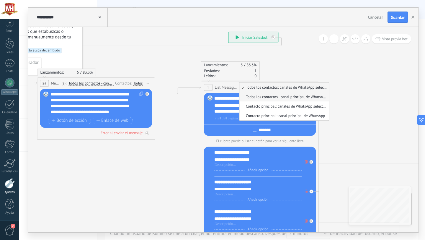
click at [270, 98] on span "Todos los contactos - canal principal de WhatsApp" at bounding box center [283, 96] width 88 height 5
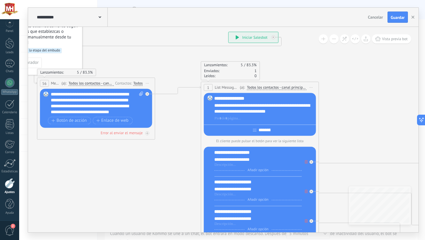
click at [275, 88] on span "Todos los contactos - canal principal de WhatsApp" at bounding box center [277, 87] width 60 height 5
click at [275, 88] on button "Todos los contactos - canal principal de WhatsApp" at bounding box center [289, 87] width 90 height 11
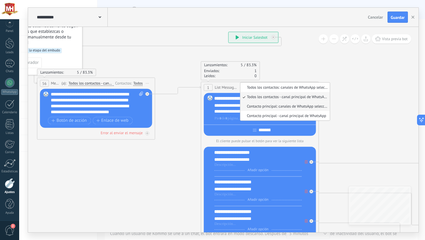
click at [276, 108] on span "Contacto principal: canales de WhatsApp seleccionados" at bounding box center [284, 106] width 88 height 5
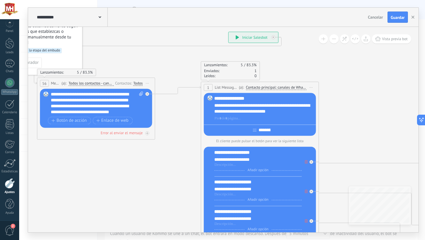
click at [313, 86] on span "Iniciar vista previa aquí Cambiar nombre Duplicar Borrar" at bounding box center [310, 87] width 9 height 9
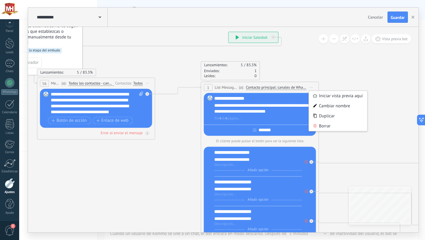
click at [313, 86] on span "Iniciar vista previa aquí Cambiar nombre Duplicar Borrar" at bounding box center [310, 87] width 9 height 9
click at [275, 89] on span "Contacto principal: canales de WhatsApp seleccionados" at bounding box center [276, 87] width 60 height 5
click at [275, 89] on button "Contacto principal: canales de WhatsApp seleccionados" at bounding box center [288, 87] width 90 height 11
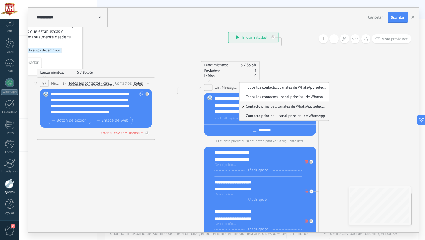
click at [273, 115] on span "Contacto principal - canal principal de WhatsApp" at bounding box center [283, 115] width 88 height 5
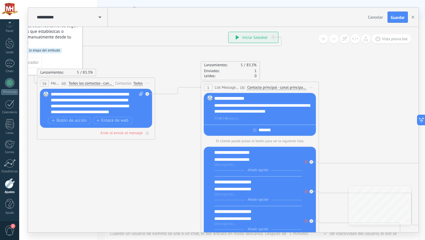
click at [308, 67] on div "Lanzamientos: 5 83.3% Enviados: 1 Leídos: 0" at bounding box center [260, 70] width 118 height 19
click at [10, 47] on div at bounding box center [9, 43] width 9 height 11
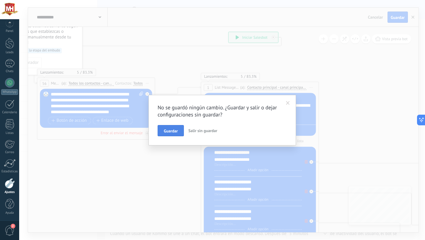
click at [170, 132] on span "Guardar" at bounding box center [171, 131] width 14 height 4
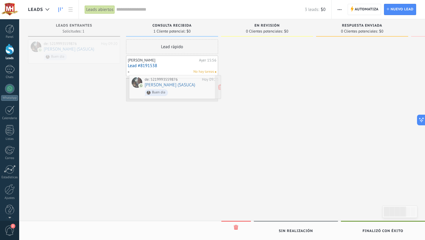
drag, startPoint x: 83, startPoint y: 49, endPoint x: 186, endPoint y: 88, distance: 109.8
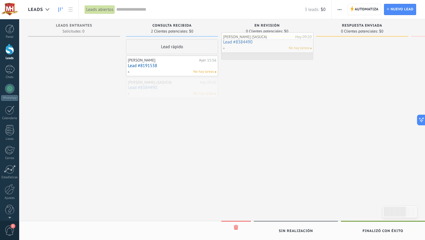
drag, startPoint x: 186, startPoint y: 88, endPoint x: 281, endPoint y: 40, distance: 107.0
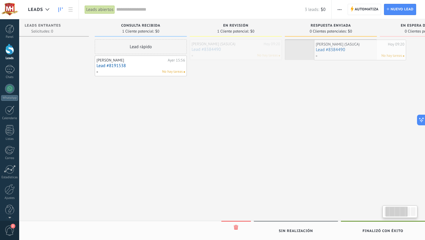
scroll to position [0, 45]
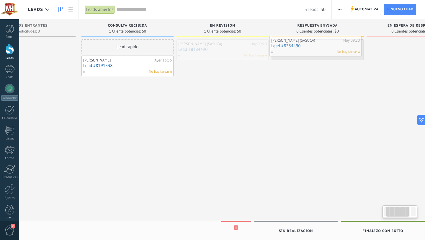
drag, startPoint x: 266, startPoint y: 45, endPoint x: 314, endPoint y: 42, distance: 47.6
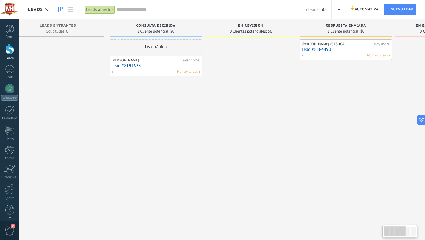
scroll to position [0, 0]
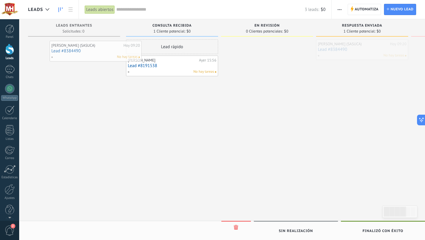
drag, startPoint x: 355, startPoint y: 46, endPoint x: 85, endPoint y: 45, distance: 270.5
drag, startPoint x: 339, startPoint y: 53, endPoint x: 51, endPoint y: 54, distance: 288.5
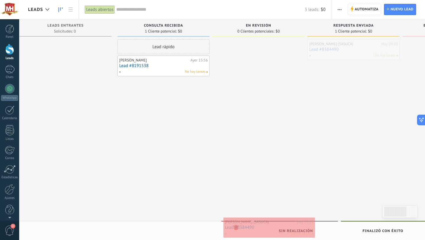
drag, startPoint x: 330, startPoint y: 48, endPoint x: 237, endPoint y: 227, distance: 201.1
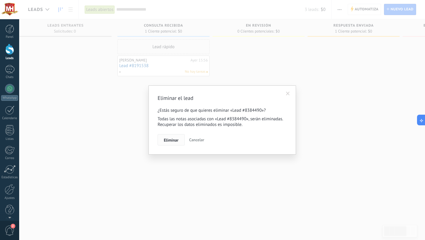
click at [176, 142] on span "Eliminar" at bounding box center [171, 140] width 15 height 4
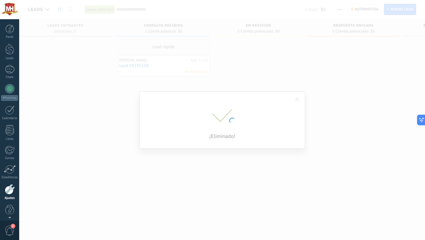
scroll to position [6, 0]
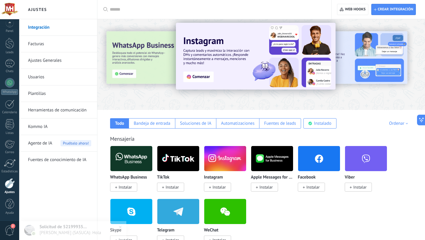
scroll to position [7, 0]
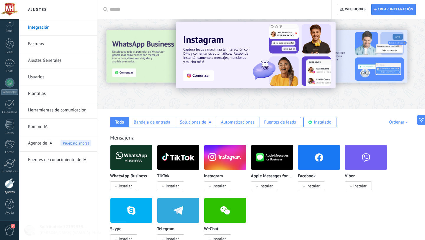
click at [132, 176] on p "WhatsApp Business" at bounding box center [128, 175] width 37 height 5
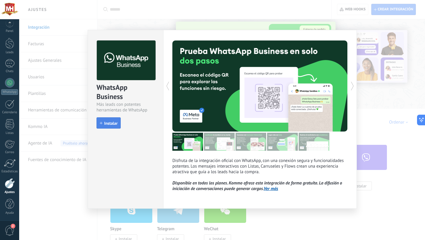
click at [113, 122] on span "Instalar" at bounding box center [110, 123] width 13 height 4
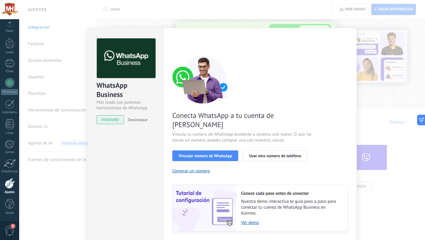
scroll to position [5, 0]
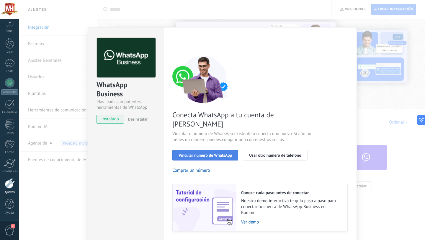
click at [210, 153] on span "Vincular número de WhatsApp" at bounding box center [204, 155] width 53 height 4
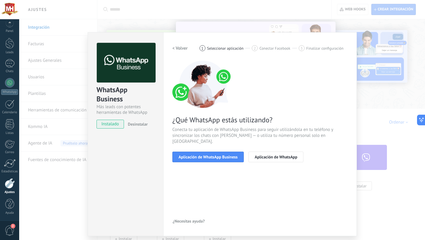
scroll to position [0, 0]
click at [213, 155] on span "Aplicación de WhatsApp Business" at bounding box center [207, 157] width 59 height 4
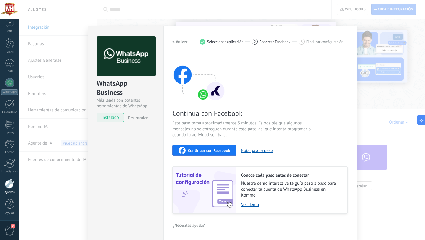
scroll to position [6, 0]
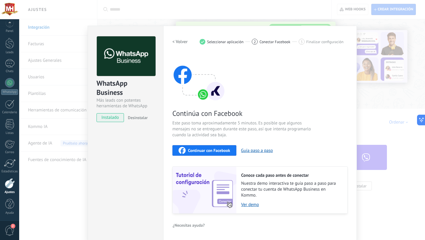
click at [222, 149] on span "Continuar con Facebook" at bounding box center [209, 150] width 42 height 4
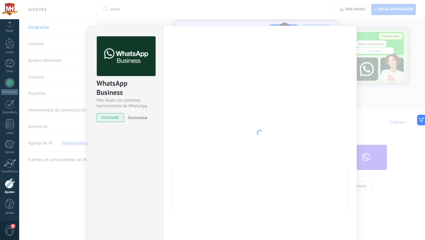
click at [167, 23] on div "WhatsApp Business Más leads con potentes herramientas de WhatsApp instalado Des…" at bounding box center [222, 120] width 406 height 240
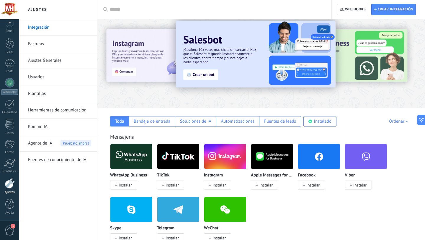
scroll to position [0, 0]
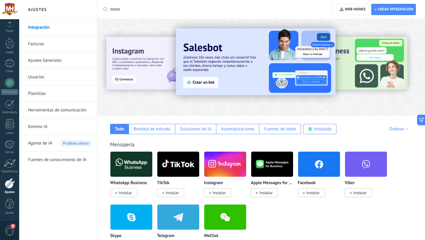
click at [138, 11] on input "text" at bounding box center [216, 9] width 213 height 6
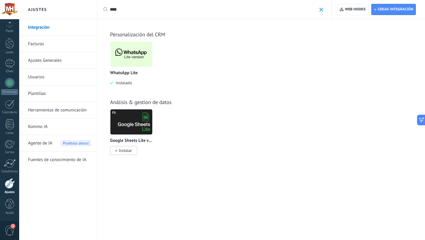
click at [135, 56] on img at bounding box center [131, 54] width 42 height 29
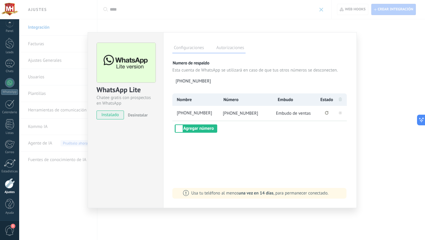
click at [133, 116] on span "Desinstalar" at bounding box center [138, 114] width 20 height 5
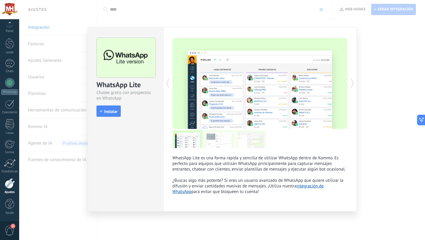
click at [212, 17] on div "WhatsApp Lite Chatee gratis con prospectos en WhatsApp install Instalar WhatsAp…" at bounding box center [222, 120] width 406 height 240
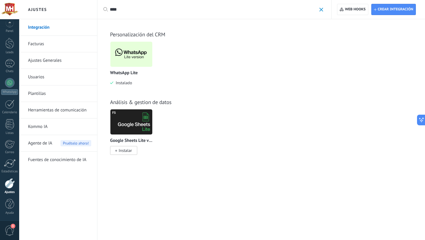
click at [171, 8] on input "****" at bounding box center [213, 9] width 206 height 6
drag, startPoint x: 125, startPoint y: 9, endPoint x: 101, endPoint y: 9, distance: 24.5
click at [101, 9] on div "Aplicar **** Aplicar Restablecer" at bounding box center [214, 9] width 234 height 19
type input "****"
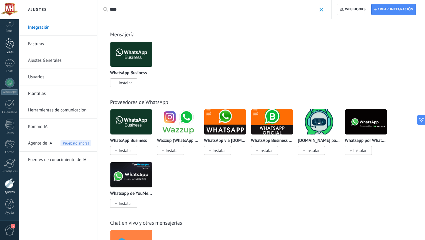
type input "****"
click at [9, 44] on div at bounding box center [9, 43] width 9 height 11
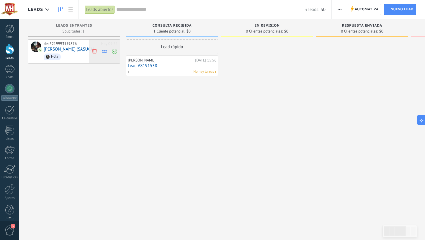
click at [95, 50] on icon at bounding box center [94, 50] width 5 height 5
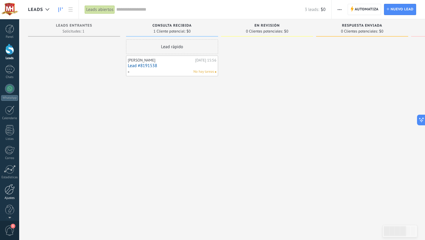
click at [7, 188] on div at bounding box center [10, 189] width 10 height 10
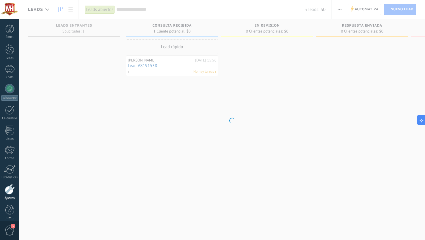
scroll to position [6, 0]
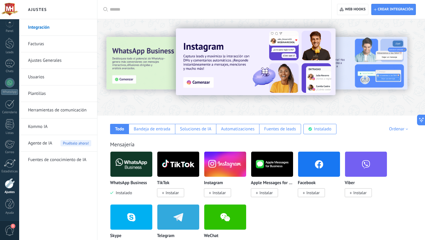
click at [45, 110] on link "Herramientas de comunicación" at bounding box center [59, 110] width 63 height 17
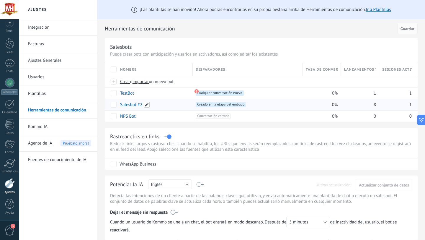
click at [146, 104] on span at bounding box center [147, 104] width 6 height 6
drag, startPoint x: 146, startPoint y: 104, endPoint x: 107, endPoint y: 101, distance: 38.8
click at [107, 101] on div "**********" at bounding box center [261, 92] width 313 height 59
click at [133, 105] on link "Salesbot #2" at bounding box center [131, 105] width 22 height 6
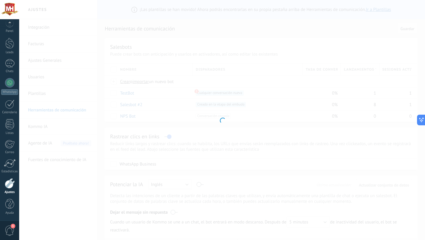
type input "**********"
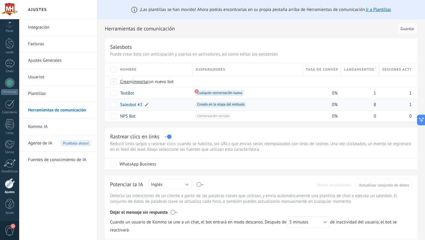
click at [132, 104] on link "Salesbot #2" at bounding box center [131, 105] width 22 height 6
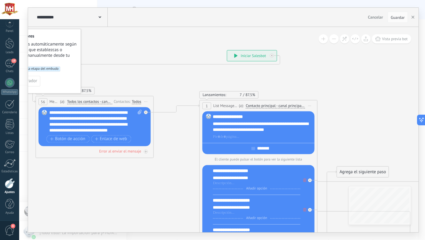
drag, startPoint x: 136, startPoint y: 57, endPoint x: 210, endPoint y: 36, distance: 77.3
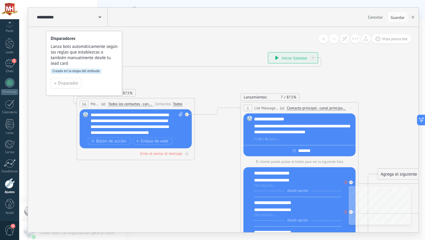
drag, startPoint x: 160, startPoint y: 43, endPoint x: 200, endPoint y: 45, distance: 39.9
click at [65, 84] on span "Disparador" at bounding box center [68, 83] width 20 height 4
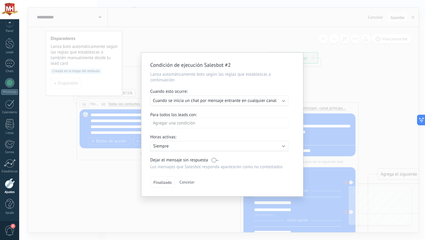
click at [225, 100] on span "Cuando se inicia un chat por mensaje entrante en cualquier canal" at bounding box center [215, 101] width 124 height 6
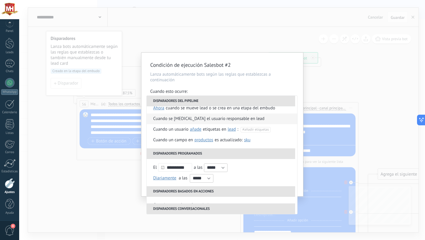
scroll to position [32, 0]
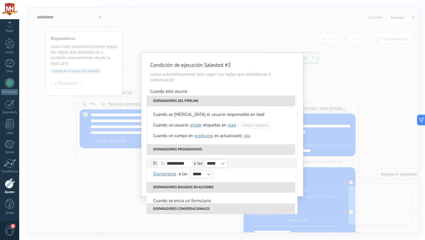
click at [184, 164] on input "**********" at bounding box center [175, 163] width 34 height 9
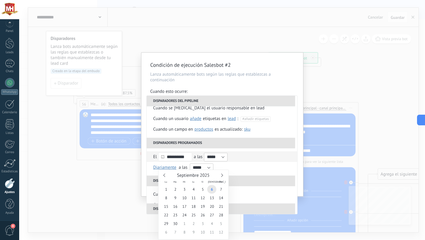
scroll to position [41, 0]
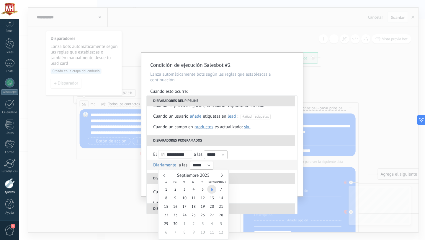
click at [164, 166] on span "Diariamente" at bounding box center [164, 165] width 23 height 6
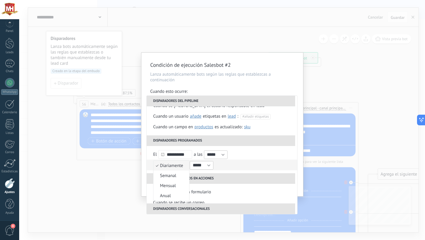
click at [164, 166] on span "Diariamente" at bounding box center [167, 166] width 29 height 6
click at [169, 167] on span "Diariamente" at bounding box center [164, 165] width 23 height 6
click at [169, 167] on span "Diariamente" at bounding box center [167, 166] width 29 height 6
click at [246, 163] on li "Diariamente Diariamente Semanal Mensual Anual en enero en febrero en marzo en a…" at bounding box center [222, 164] width 150 height 11
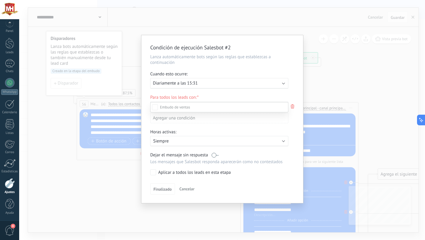
click at [291, 91] on div at bounding box center [222, 120] width 406 height 240
click at [218, 144] on p "Siempre" at bounding box center [204, 141] width 103 height 6
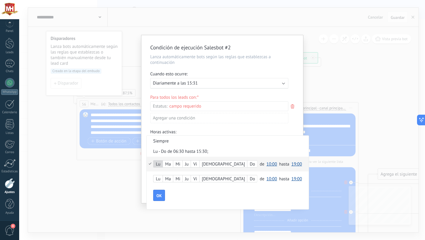
click at [169, 164] on div "Ma" at bounding box center [168, 164] width 10 height 8
click at [281, 129] on div at bounding box center [222, 119] width 162 height 168
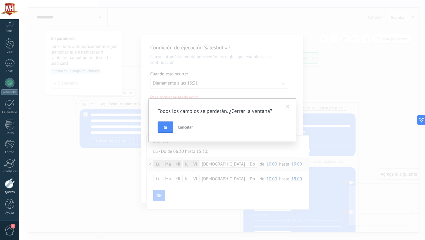
click at [186, 125] on span "Cancelar" at bounding box center [185, 126] width 15 height 5
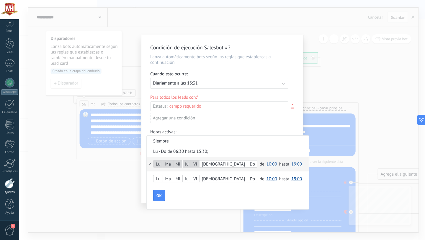
click at [217, 132] on div at bounding box center [222, 119] width 162 height 168
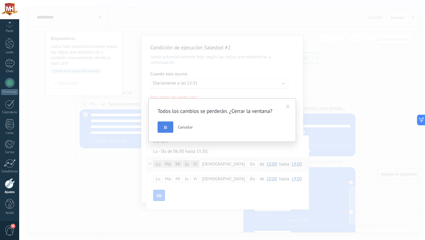
click at [167, 128] on span "Si" at bounding box center [165, 127] width 3 height 4
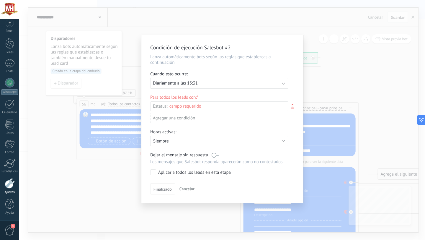
click at [0, 0] on div "Incoming leads Consulta recibida En revisión Respuesta enviada En espera de res…" at bounding box center [0, 0] width 0 height 0
click at [166, 191] on div "Incoming leads Consulta recibida En revisión Respuesta enviada En espera de res…" at bounding box center [219, 170] width 138 height 137
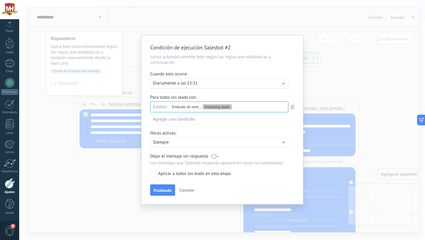
click at [266, 87] on div "Ejecutar: Diariamente a las 15:31" at bounding box center [219, 83] width 138 height 11
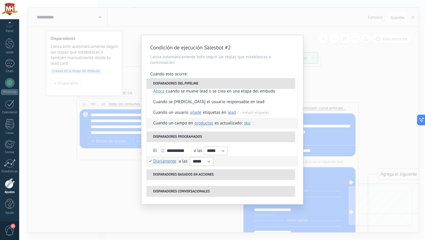
scroll to position [28, 0]
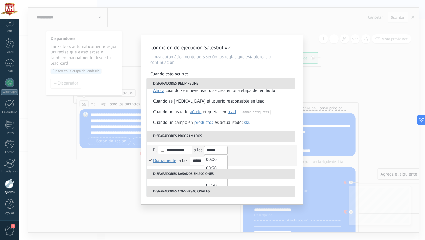
click at [226, 150] on input "*****" at bounding box center [216, 150] width 24 height 9
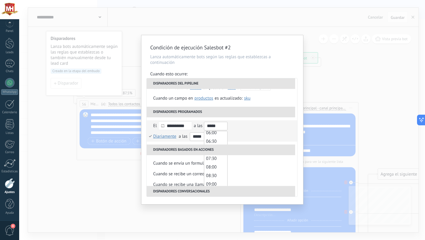
scroll to position [104, 0]
click at [216, 137] on span "06:00" at bounding box center [211, 134] width 11 height 6
type input "*****"
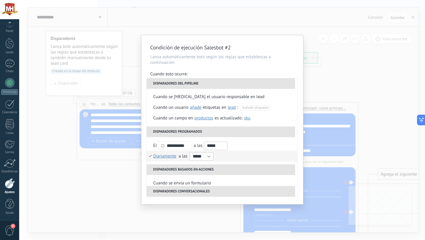
scroll to position [27, 0]
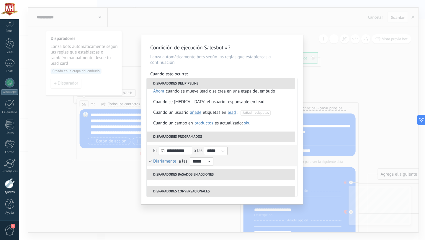
click at [247, 153] on div "**********" at bounding box center [221, 150] width 137 height 11
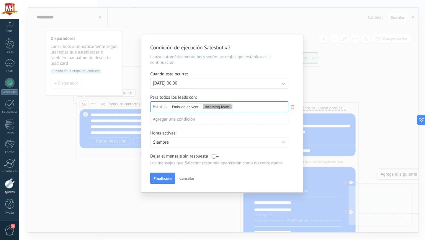
click at [234, 83] on div "Ejecutar: [DATE] 06:00" at bounding box center [217, 83] width 128 height 6
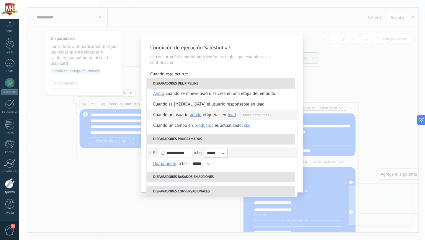
scroll to position [27, 0]
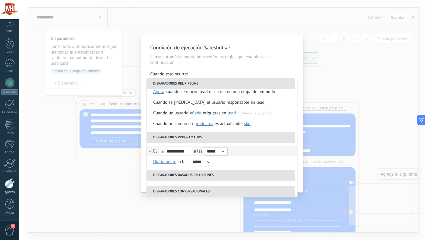
click at [150, 152] on li "**********" at bounding box center [222, 150] width 150 height 11
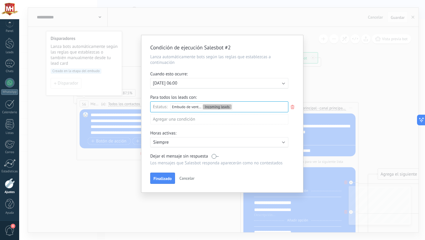
click at [199, 83] on div "Ejecutar: [DATE] 06:00" at bounding box center [217, 83] width 128 height 6
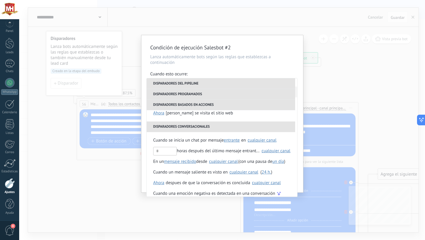
scroll to position [139, 0]
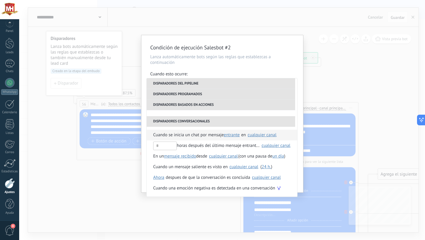
click at [183, 137] on span "Cuando se inicia un chat por mensaje" at bounding box center [188, 134] width 70 height 11
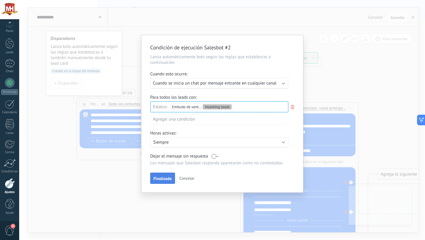
click at [162, 180] on span "Finalizado" at bounding box center [162, 178] width 18 height 4
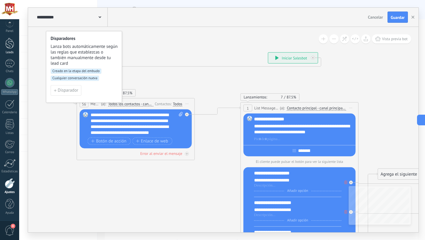
click at [6, 43] on div at bounding box center [9, 43] width 9 height 11
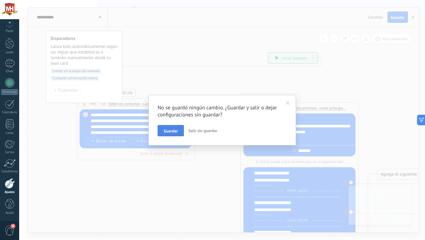
click at [177, 132] on span "Guardar" at bounding box center [171, 131] width 14 height 4
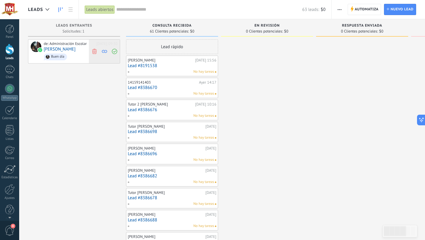
click at [95, 52] on use at bounding box center [94, 50] width 4 height 5
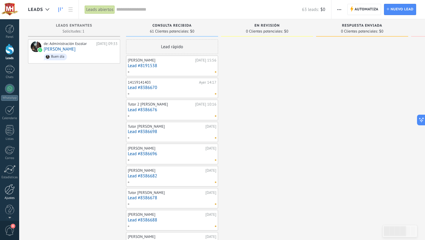
click at [6, 196] on div "Ajustes" at bounding box center [9, 198] width 17 height 4
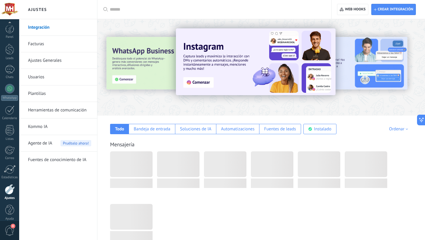
scroll to position [6, 0]
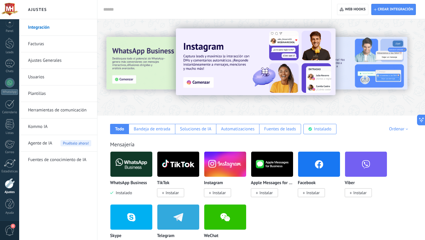
click at [62, 114] on link "Herramientas de comunicación" at bounding box center [59, 110] width 63 height 17
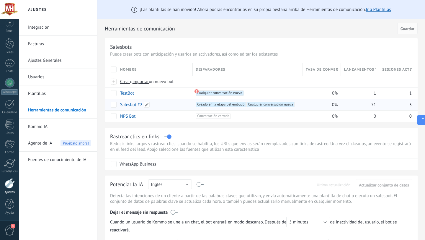
click at [135, 105] on link "Salesbot #2" at bounding box center [131, 105] width 22 height 6
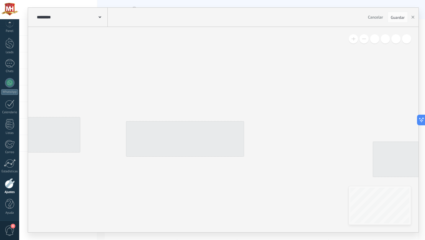
type input "**********"
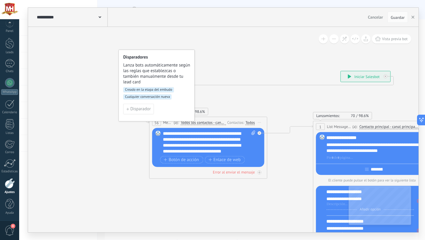
click at [153, 90] on span "Creado en la etapa del embudo" at bounding box center [148, 89] width 51 height 5
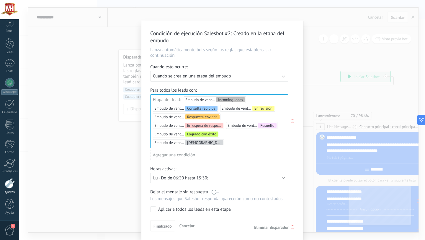
click at [291, 122] on icon at bounding box center [292, 120] width 6 height 7
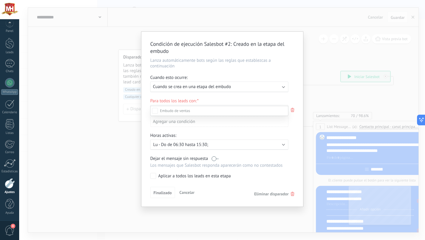
click at [293, 129] on div at bounding box center [222, 120] width 406 height 240
click at [0, 0] on div "Incoming leads Consulta recibida En revisión Respuesta enviada En espera de res…" at bounding box center [0, 0] width 0 height 0
click at [296, 152] on div at bounding box center [222, 120] width 406 height 240
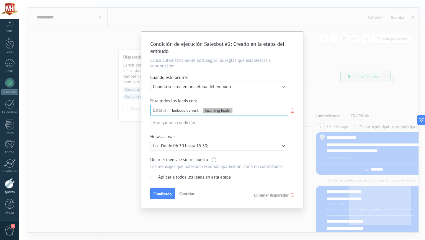
click at [280, 86] on div "Ejecutar: Cuando se crea en una etapa del embudo" at bounding box center [217, 87] width 128 height 6
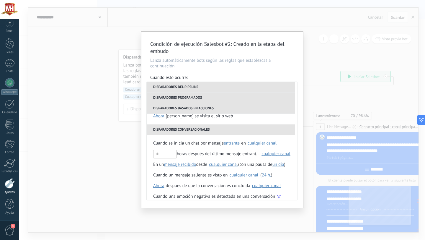
scroll to position [139, 0]
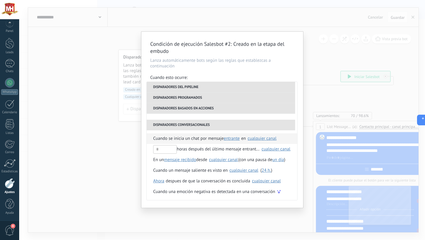
click at [193, 139] on span "Cuando se inicia un chat por mensaje" at bounding box center [188, 138] width 70 height 11
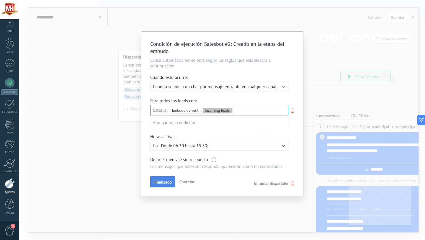
click at [167, 180] on button "Finalizado" at bounding box center [162, 181] width 25 height 11
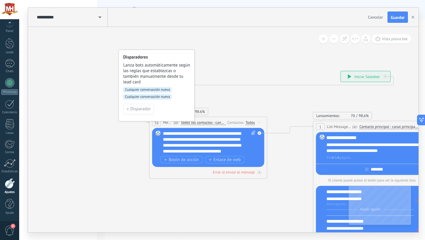
click at [156, 90] on span "Cualquier conversación nueva" at bounding box center [147, 89] width 48 height 5
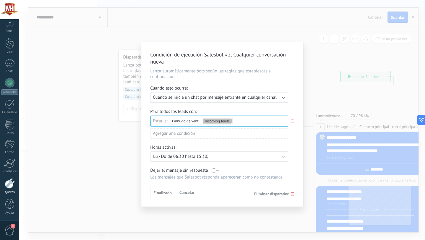
click at [281, 99] on div "Ejecutar: Cuando se inicia un chat por mensaje entrante en cualquier canal" at bounding box center [219, 97] width 138 height 11
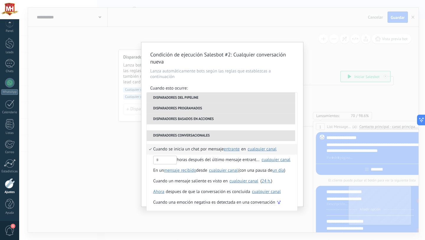
click at [273, 73] on p "Lanza automáticamente bots según las reglas que establezcas a continuación" at bounding box center [222, 73] width 144 height 11
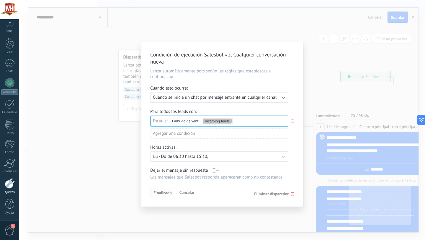
click at [164, 194] on span "Finalizado" at bounding box center [162, 192] width 18 height 4
click at [162, 194] on span "Finalizado" at bounding box center [162, 192] width 18 height 4
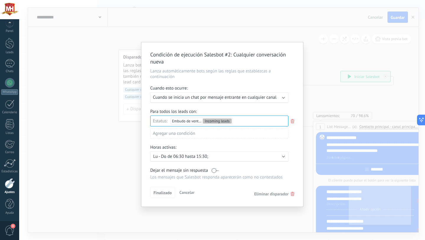
click at [206, 27] on div "Condición de ejecución Salesbot #2 : Cualquier conversación nueva Lanza automát…" at bounding box center [222, 120] width 406 height 240
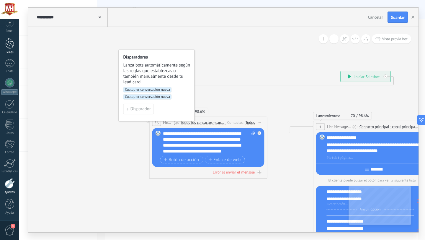
click at [10, 46] on div at bounding box center [9, 43] width 9 height 11
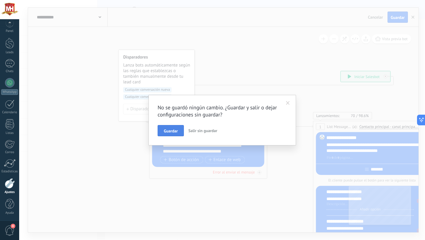
click at [173, 133] on span "Guardar" at bounding box center [171, 131] width 14 height 4
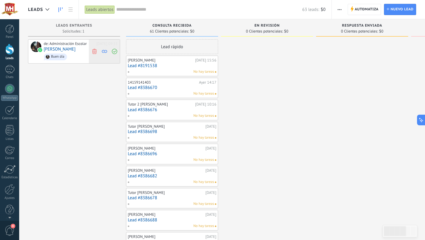
click at [94, 51] on use at bounding box center [94, 50] width 4 height 5
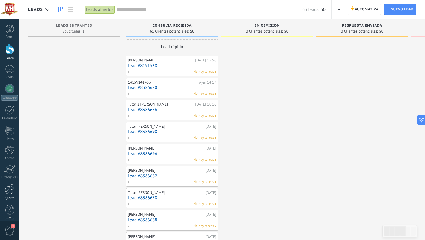
click at [6, 192] on div at bounding box center [10, 189] width 10 height 10
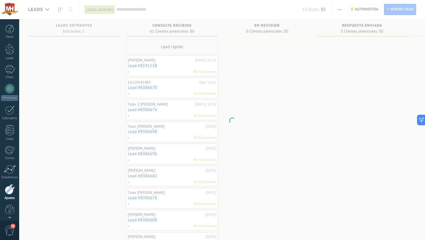
scroll to position [6, 0]
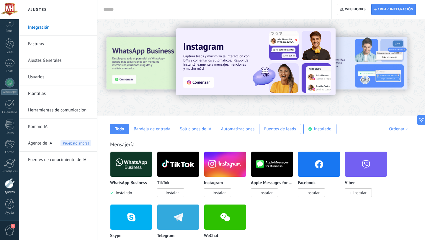
click at [65, 111] on link "Herramientas de comunicación" at bounding box center [59, 110] width 63 height 17
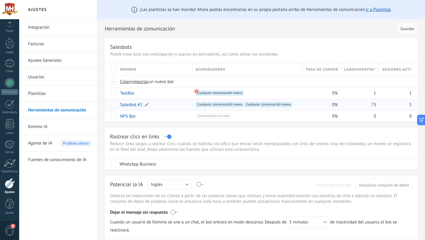
click at [133, 104] on link "Salesbot #2" at bounding box center [131, 105] width 22 height 6
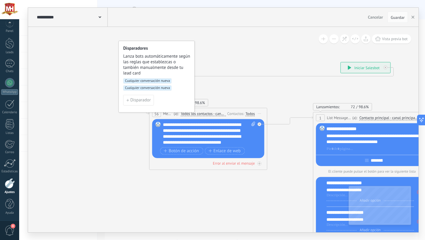
click at [147, 88] on span "Cualquier conversación nueva" at bounding box center [147, 87] width 48 height 5
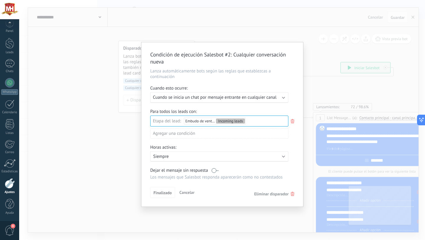
click at [291, 194] on icon at bounding box center [293, 193] width 4 height 4
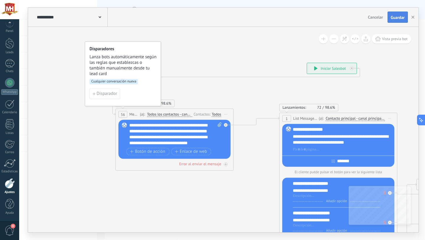
click at [393, 15] on span "Guardar" at bounding box center [398, 17] width 14 height 4
click at [8, 44] on div at bounding box center [9, 43] width 9 height 11
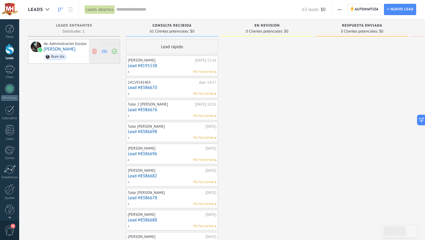
click at [94, 50] on use at bounding box center [94, 50] width 4 height 5
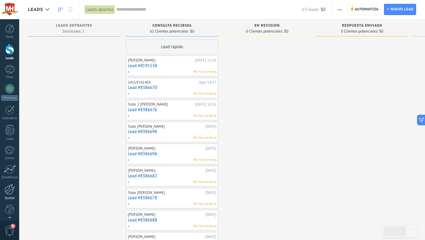
click at [7, 190] on div at bounding box center [10, 189] width 10 height 10
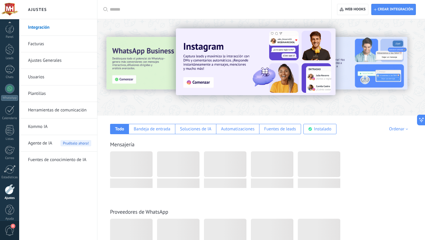
scroll to position [6, 0]
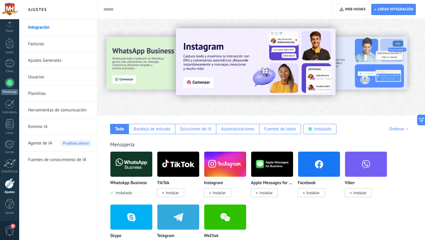
click at [10, 86] on div at bounding box center [9, 82] width 9 height 9
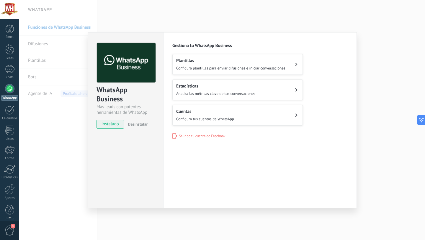
click at [225, 116] on span "Configura tus cuentas de WhatsApp" at bounding box center [205, 118] width 58 height 5
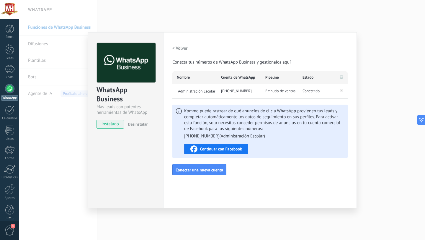
click at [175, 47] on h2 "< Volver" at bounding box center [179, 48] width 15 height 6
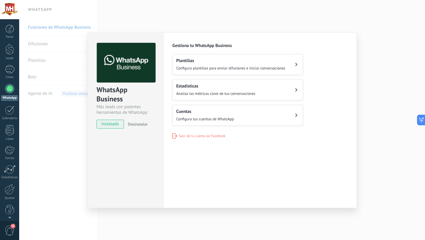
click at [295, 57] on button "Plantillas Configura plantillas para enviar difusiones e iniciar conversaciones" at bounding box center [237, 64] width 130 height 21
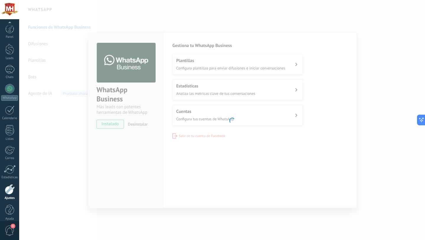
scroll to position [6, 0]
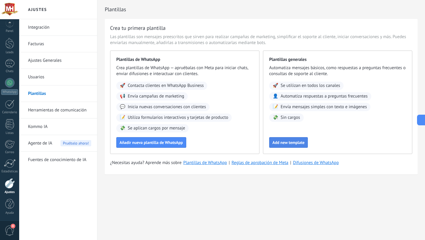
click at [296, 140] on span "Add new template" at bounding box center [288, 142] width 32 height 4
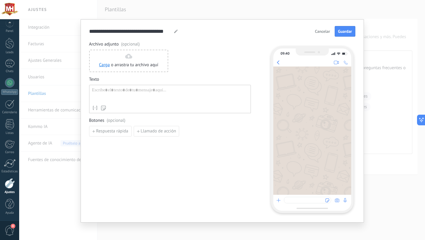
click at [129, 89] on div at bounding box center [170, 94] width 156 height 15
drag, startPoint x: 112, startPoint y: 94, endPoint x: 75, endPoint y: 92, distance: 37.5
click at [75, 92] on div "**********" at bounding box center [222, 120] width 406 height 240
click at [327, 34] on button "Cancelar" at bounding box center [322, 31] width 20 height 9
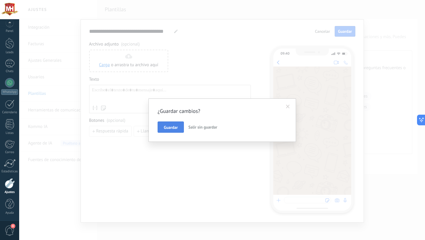
click at [175, 125] on span "Guardar" at bounding box center [171, 127] width 14 height 4
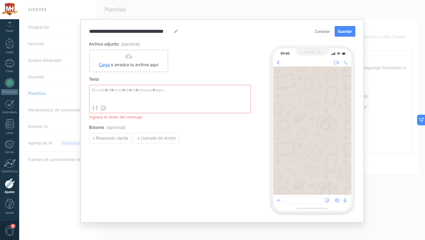
click at [327, 32] on span "Cancelar" at bounding box center [322, 31] width 15 height 4
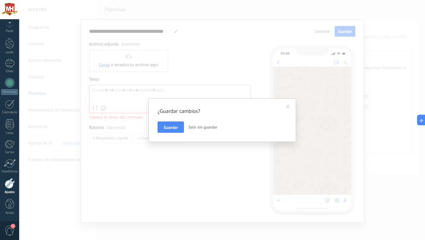
click at [207, 125] on span "Salir sin guardar" at bounding box center [202, 126] width 29 height 5
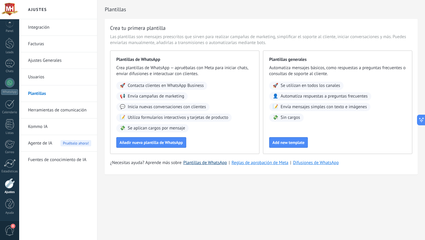
click at [211, 164] on link "Plantillas de WhatsApp" at bounding box center [205, 163] width 44 height 6
click at [62, 110] on link "Herramientas de comunicación" at bounding box center [59, 110] width 63 height 17
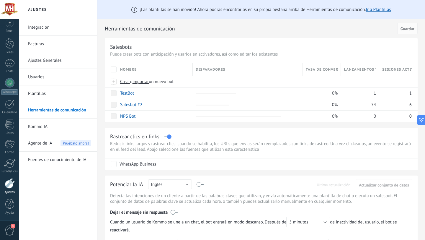
click at [36, 76] on link "Usuarios" at bounding box center [59, 77] width 63 height 17
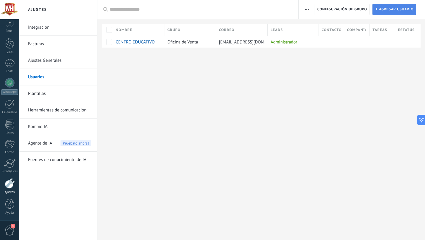
click at [382, 12] on span "Agregar usuario" at bounding box center [396, 9] width 35 height 11
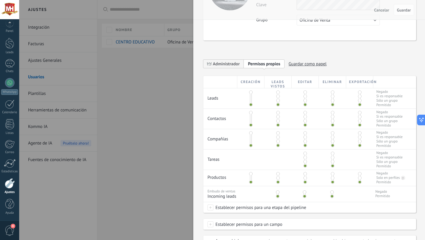
scroll to position [62, 0]
click at [230, 61] on span "Administrador" at bounding box center [226, 63] width 27 height 6
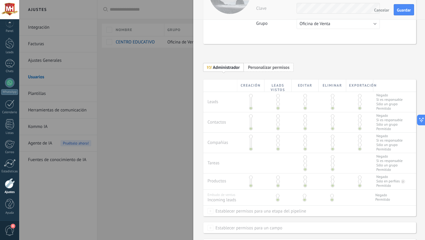
scroll to position [55, 0]
click at [246, 101] on div "Creación Leads vistos Editar Eliminar Exportación Leads Negado Si es responsabl…" at bounding box center [309, 177] width 213 height 193
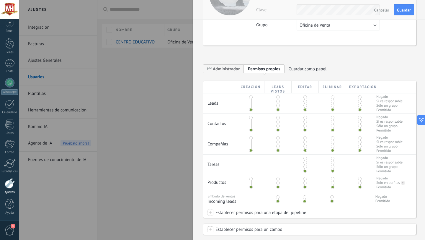
scroll to position [0, 0]
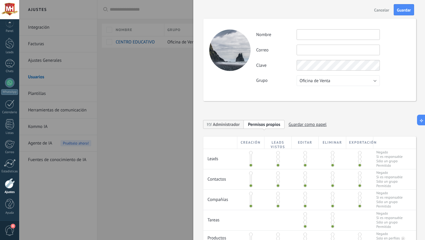
click at [301, 38] on input "text" at bounding box center [337, 34] width 83 height 11
click at [321, 49] on input "text" at bounding box center [337, 50] width 83 height 11
click at [325, 35] on input "*****" at bounding box center [337, 34] width 83 height 11
type input "**********"
click at [315, 50] on input "text" at bounding box center [337, 50] width 83 height 11
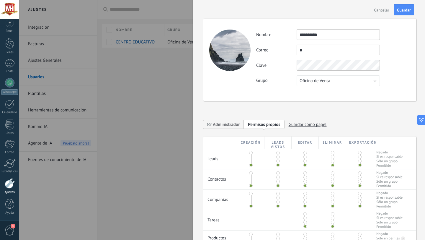
type input "**"
drag, startPoint x: 315, startPoint y: 50, endPoint x: 291, endPoint y: 51, distance: 24.3
click at [292, 51] on div "Correo ** No puedes editar este correo porque el usuario tiene la verificación …" at bounding box center [333, 50] width 154 height 11
click at [324, 78] on span "Oficina de Venta" at bounding box center [314, 81] width 31 height 6
click at [320, 81] on span "Oficina de Venta" at bounding box center [335, 81] width 85 height 6
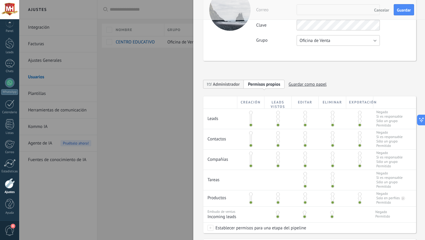
scroll to position [43, 0]
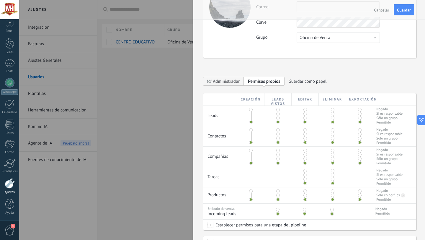
click at [277, 113] on span at bounding box center [278, 114] width 4 height 4
click at [278, 121] on span at bounding box center [278, 122] width 4 height 4
click at [304, 122] on span at bounding box center [305, 122] width 4 height 4
click at [333, 120] on div at bounding box center [332, 116] width 27 height 20
click at [331, 122] on span at bounding box center [333, 122] width 4 height 4
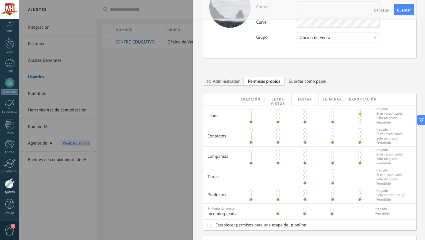
click at [360, 120] on div at bounding box center [359, 116] width 27 height 20
click at [358, 121] on span at bounding box center [360, 122] width 4 height 4
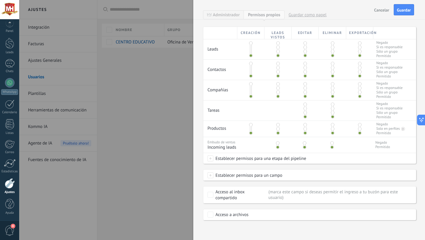
scroll to position [113, 0]
click at [402, 11] on span "Guardar" at bounding box center [404, 10] width 14 height 4
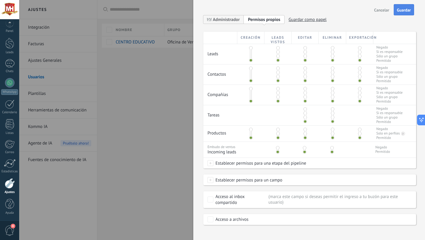
scroll to position [0, 0]
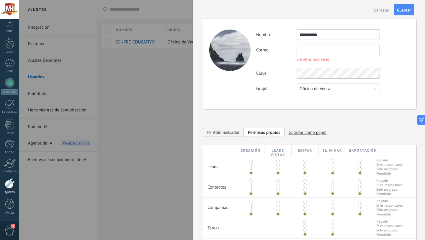
click at [338, 49] on input "text" at bounding box center [337, 50] width 83 height 11
click at [361, 54] on input "**********" at bounding box center [337, 50] width 83 height 11
type input "**********"
click at [341, 66] on div "**********" at bounding box center [333, 61] width 154 height 65
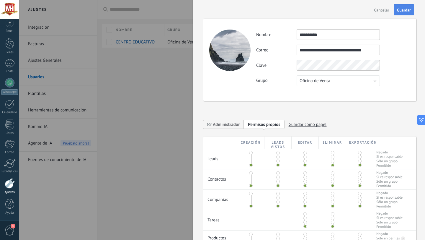
click at [403, 11] on span "Guardar" at bounding box center [404, 10] width 14 height 4
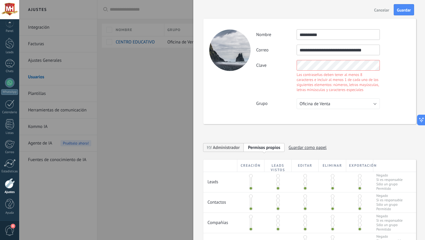
click at [397, 60] on div "Clave Las contraseñas deben tener al menos 8 caracteres e incluir al menos 1 de…" at bounding box center [333, 77] width 154 height 34
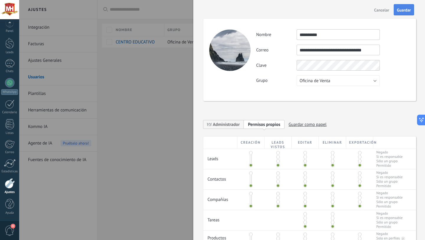
click at [402, 14] on button "Guardar" at bounding box center [403, 9] width 20 height 11
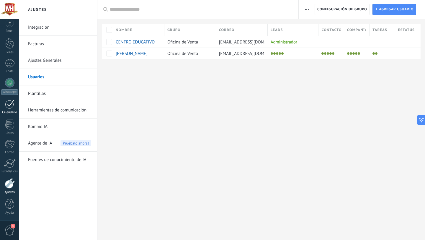
click at [12, 106] on div at bounding box center [9, 103] width 9 height 9
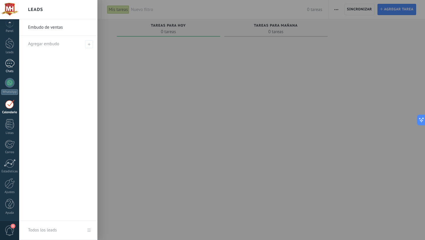
click at [9, 64] on div "1" at bounding box center [9, 63] width 9 height 9
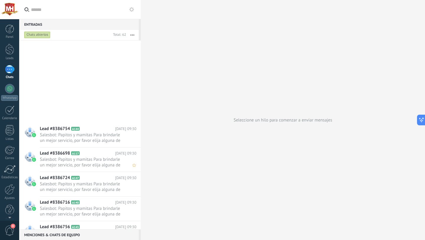
scroll to position [643, 0]
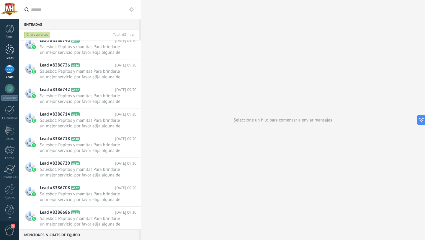
click at [4, 52] on link "Leads" at bounding box center [9, 52] width 19 height 17
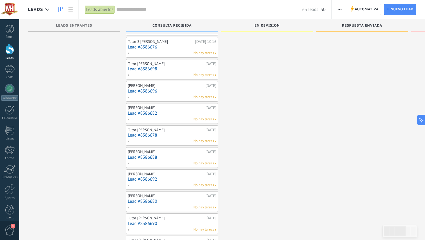
scroll to position [90, 0]
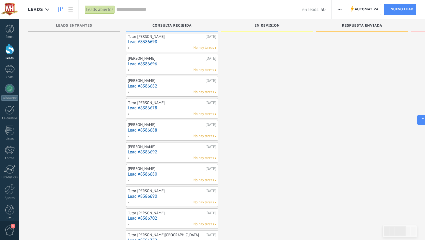
click at [181, 81] on div "Paola Cauich" at bounding box center [166, 80] width 76 height 5
click at [204, 92] on span "No hay tareas" at bounding box center [203, 91] width 21 height 5
click at [139, 80] on div "Paola Cauich" at bounding box center [166, 80] width 76 height 5
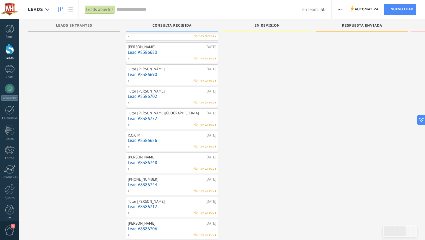
scroll to position [194, 0]
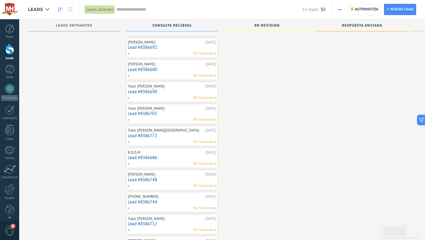
click at [9, 51] on div at bounding box center [9, 49] width 9 height 11
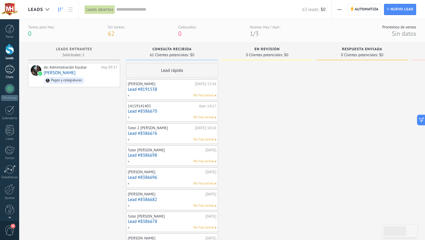
click at [10, 70] on div "1" at bounding box center [9, 69] width 9 height 9
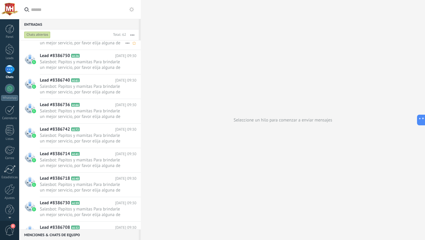
scroll to position [612, 0]
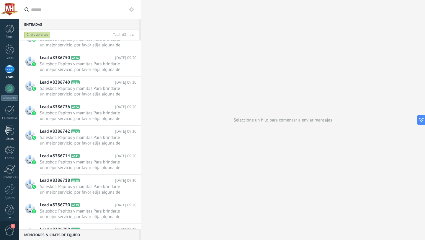
click at [5, 134] on div at bounding box center [9, 130] width 9 height 10
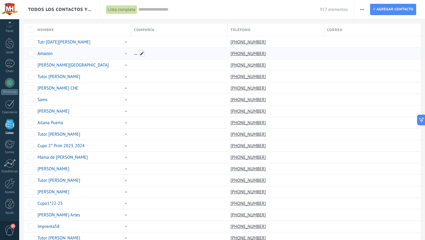
click at [140, 53] on span at bounding box center [142, 53] width 6 height 6
type input "******"
click at [264, 54] on span "Crear" at bounding box center [260, 54] width 9 height 4
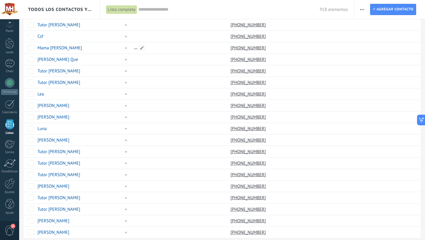
scroll to position [391, 0]
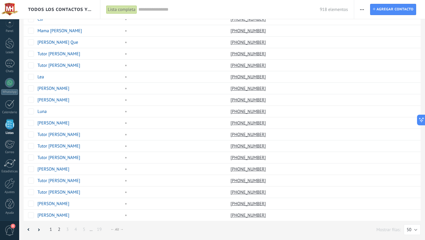
click at [57, 230] on link "2" at bounding box center [59, 229] width 8 height 12
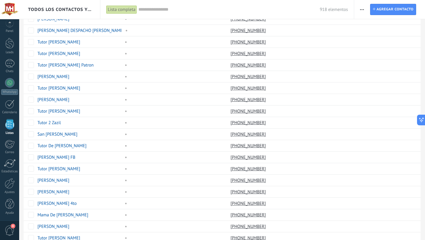
scroll to position [391, 0]
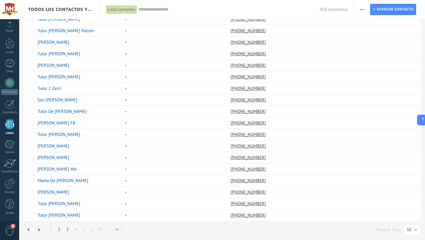
click at [67, 228] on link "3" at bounding box center [67, 229] width 8 height 12
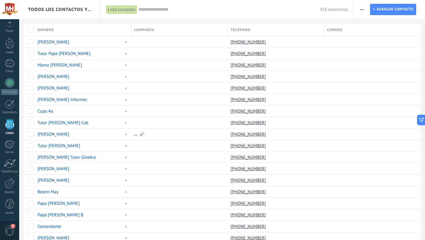
scroll to position [391, 0]
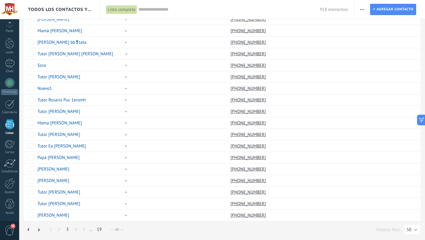
click at [100, 228] on link "19" at bounding box center [99, 229] width 11 height 12
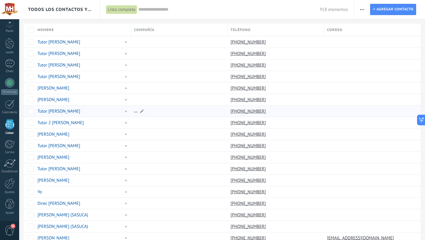
scroll to position [23, 0]
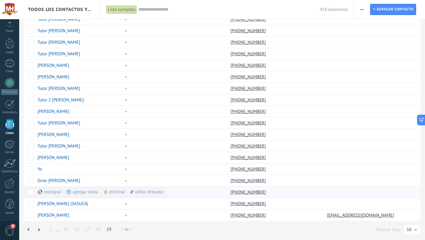
click at [118, 192] on div "eliminar màs" at bounding box center [124, 192] width 42 height 12
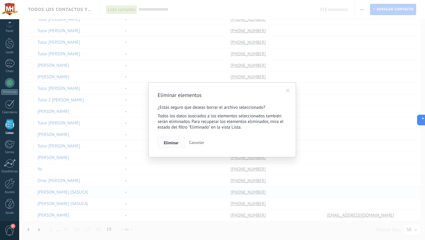
click at [175, 142] on span "Eliminar" at bounding box center [171, 142] width 15 height 4
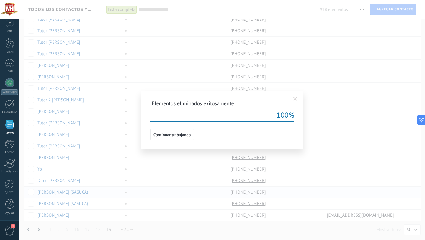
click at [293, 99] on span at bounding box center [295, 99] width 10 height 10
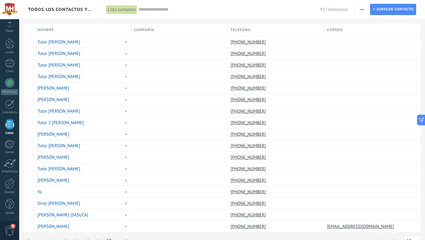
click at [3, 56] on div "Panel Leads 1 Chats WhatsApp Clientes" at bounding box center [9, 120] width 19 height 202
click at [5, 64] on div "1" at bounding box center [9, 63] width 9 height 9
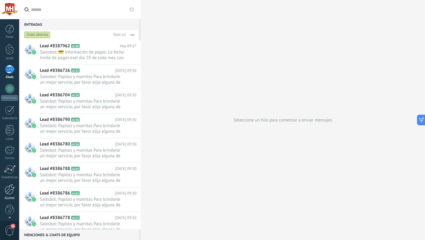
click at [11, 193] on div at bounding box center [10, 189] width 10 height 10
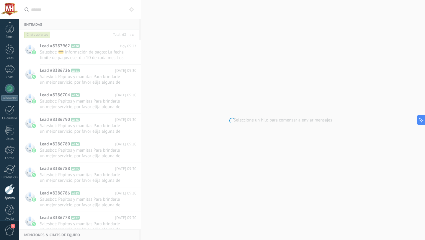
scroll to position [6, 0]
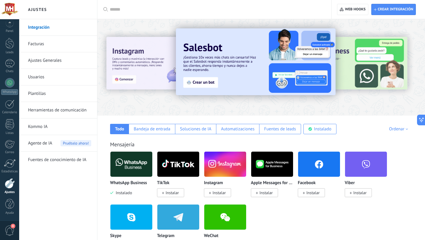
click at [55, 109] on link "Herramientas de comunicación" at bounding box center [59, 110] width 63 height 17
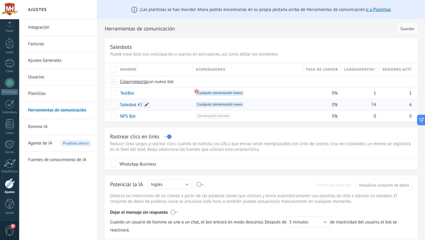
click at [147, 105] on span at bounding box center [147, 104] width 6 height 6
drag, startPoint x: 147, startPoint y: 105, endPoint x: 108, endPoint y: 104, distance: 38.9
click at [108, 104] on div "**********" at bounding box center [261, 92] width 313 height 59
click at [145, 104] on span at bounding box center [147, 104] width 6 height 6
type input "*"
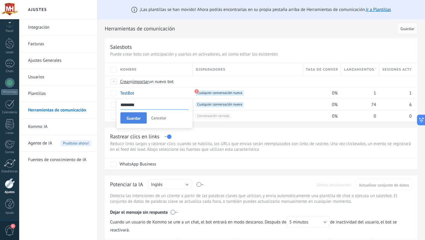
type input "********"
click at [130, 120] on span "Guardar" at bounding box center [134, 118] width 14 height 4
click at [130, 105] on link "Whatsapp" at bounding box center [129, 105] width 19 height 6
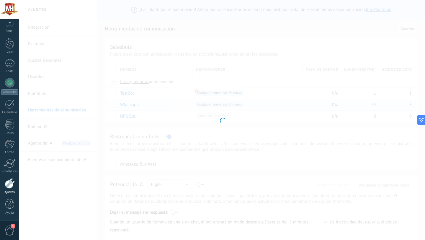
type input "********"
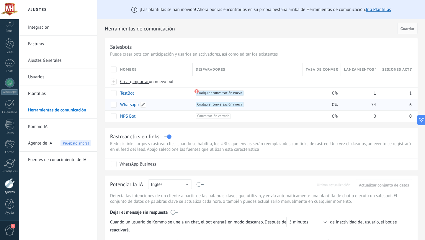
click at [127, 106] on link "Whatsapp" at bounding box center [129, 105] width 19 height 6
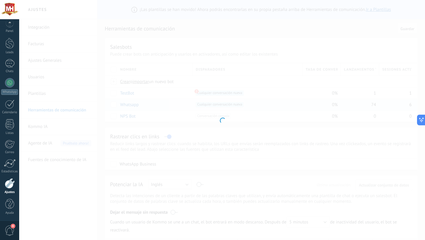
type input "********"
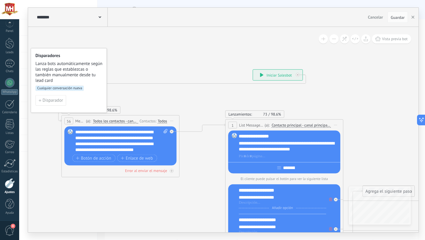
drag, startPoint x: 123, startPoint y: 99, endPoint x: 245, endPoint y: 95, distance: 122.2
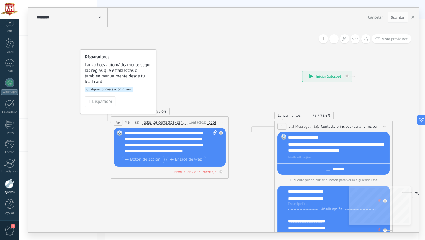
drag, startPoint x: 191, startPoint y: 92, endPoint x: 217, endPoint y: 96, distance: 26.2
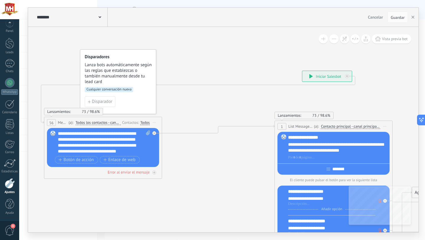
drag, startPoint x: 225, startPoint y: 119, endPoint x: 158, endPoint y: 120, distance: 67.0
click at [158, 120] on span "Iniciar vista previa aquí Cambiar nombre Duplicar Borrar" at bounding box center [154, 122] width 9 height 9
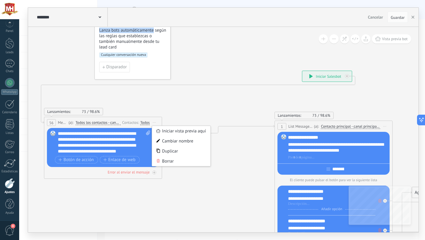
drag, startPoint x: 139, startPoint y: 62, endPoint x: 154, endPoint y: 27, distance: 37.5
click at [154, 27] on span "Lanza bots automáticamente según las reglas que establezcas o también manualmen…" at bounding box center [132, 38] width 67 height 22
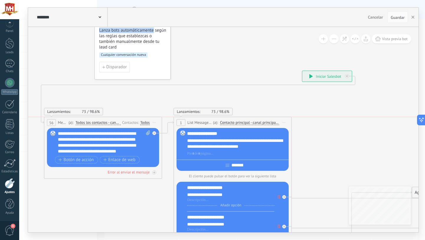
drag, startPoint x: 301, startPoint y: 127, endPoint x: 201, endPoint y: 123, distance: 100.9
click at [201, 123] on span "List Message (WhatsApp)" at bounding box center [199, 122] width 24 height 6
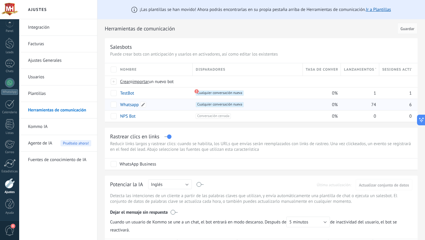
click at [132, 104] on link "Whatsapp" at bounding box center [129, 105] width 19 height 6
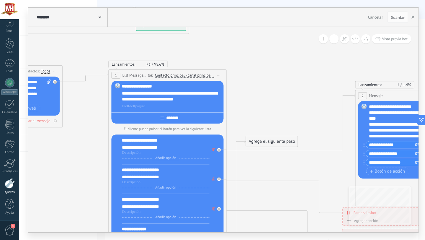
drag, startPoint x: 280, startPoint y: 150, endPoint x: 262, endPoint y: 73, distance: 78.1
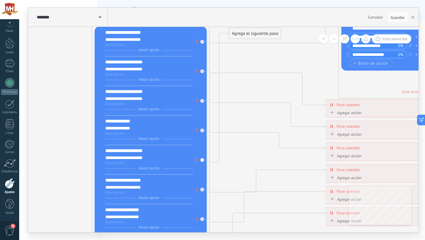
drag, startPoint x: 275, startPoint y: 134, endPoint x: 267, endPoint y: 68, distance: 66.6
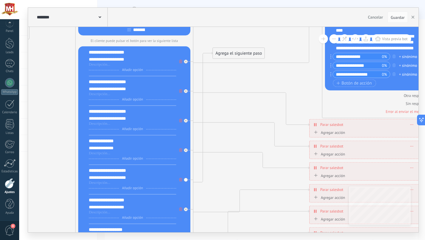
drag, startPoint x: 264, startPoint y: 131, endPoint x: 243, endPoint y: 170, distance: 44.1
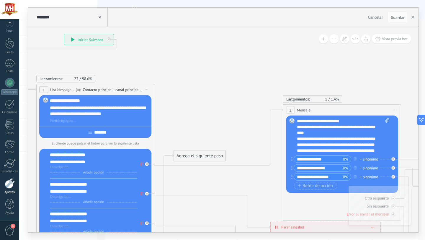
drag, startPoint x: 245, startPoint y: 96, endPoint x: 205, endPoint y: 185, distance: 97.8
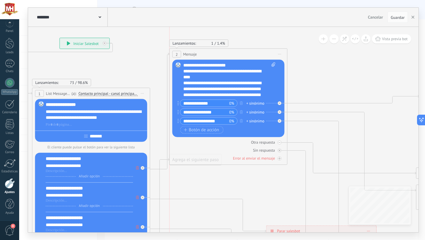
drag, startPoint x: 355, startPoint y: 117, endPoint x: 242, endPoint y: 57, distance: 127.6
click at [242, 57] on div "2 Mensaje ******* (a): Todos los contactos - canales seleccionados Todos los co…" at bounding box center [228, 54] width 117 height 11
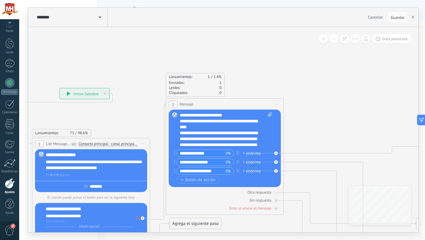
drag, startPoint x: 297, startPoint y: 74, endPoint x: 297, endPoint y: 151, distance: 76.7
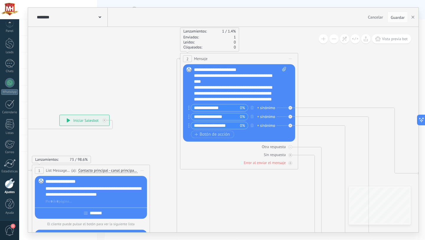
drag, startPoint x: 209, startPoint y: 130, endPoint x: 224, endPoint y: 59, distance: 73.1
click at [224, 59] on div "2 Mensaje ******* (a): Todos los contactos - canales seleccionados Todos los co…" at bounding box center [238, 58] width 117 height 11
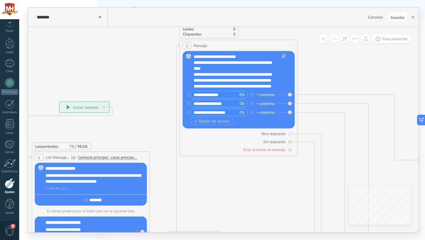
drag, startPoint x: 223, startPoint y: 197, endPoint x: 216, endPoint y: 229, distance: 33.3
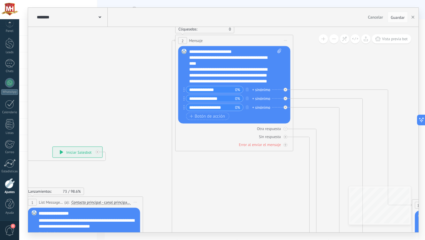
drag, startPoint x: 218, startPoint y: 90, endPoint x: 222, endPoint y: 39, distance: 51.1
click at [222, 39] on div "2 Mensaje ******* (a): Todos los contactos - canales seleccionados Todos los co…" at bounding box center [233, 40] width 117 height 11
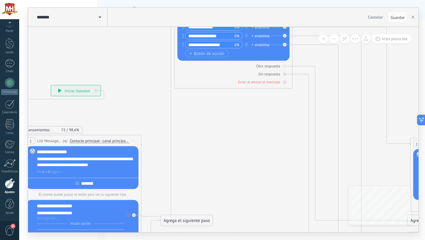
drag, startPoint x: 211, startPoint y: 175, endPoint x: 208, endPoint y: 110, distance: 64.7
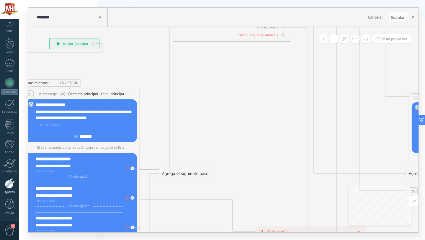
drag, startPoint x: 203, startPoint y: 165, endPoint x: 203, endPoint y: 111, distance: 54.0
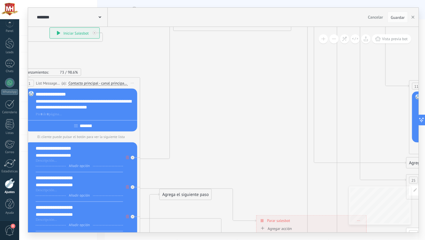
drag, startPoint x: 183, startPoint y: 162, endPoint x: 183, endPoint y: 194, distance: 31.9
click at [183, 194] on div "Agrega el siguiente paso" at bounding box center [186, 194] width 52 height 10
drag, startPoint x: 201, startPoint y: 173, endPoint x: 201, endPoint y: 147, distance: 26.0
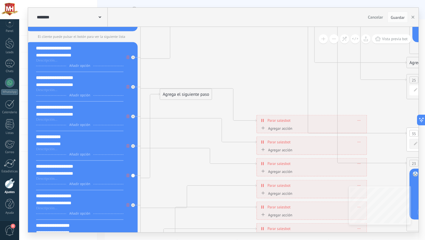
drag, startPoint x: 201, startPoint y: 182, endPoint x: 204, endPoint y: 53, distance: 128.9
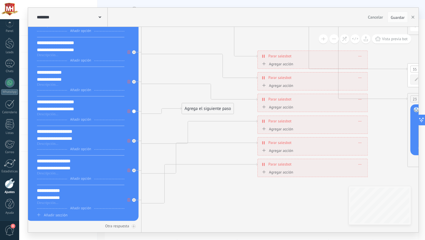
drag, startPoint x: 195, startPoint y: 32, endPoint x: 216, endPoint y: 112, distance: 82.3
click at [216, 112] on div "Agrega el siguiente paso" at bounding box center [208, 109] width 52 height 10
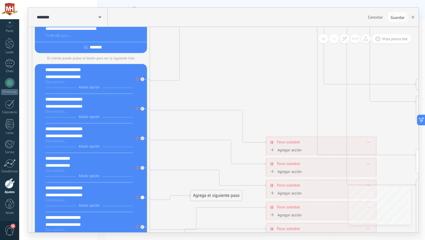
drag, startPoint x: 176, startPoint y: 89, endPoint x: 181, endPoint y: 176, distance: 86.8
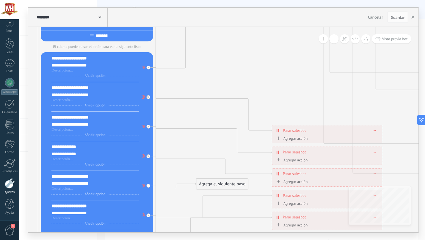
drag, startPoint x: 181, startPoint y: 95, endPoint x: 189, endPoint y: 75, distance: 21.7
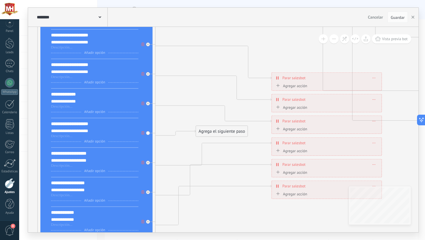
drag, startPoint x: 191, startPoint y: 156, endPoint x: 190, endPoint y: 108, distance: 48.4
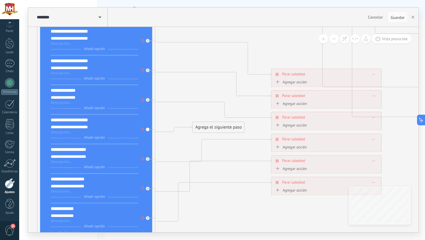
click at [196, 129] on div "Agrega el siguiente paso" at bounding box center [219, 127] width 52 height 10
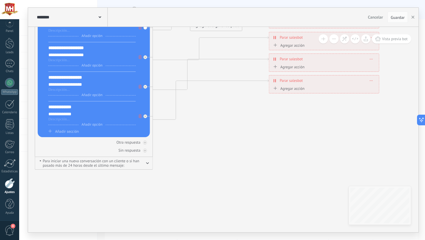
drag, startPoint x: 197, startPoint y: 193, endPoint x: 195, endPoint y: 86, distance: 107.1
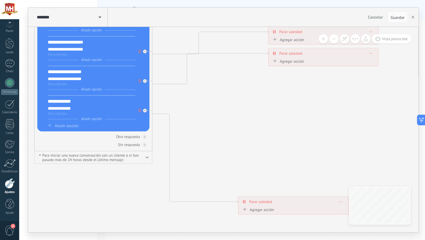
drag, startPoint x: 301, startPoint y: 77, endPoint x: 271, endPoint y: 204, distance: 130.3
click at [271, 204] on span "Parar salesbot" at bounding box center [260, 202] width 23 height 6
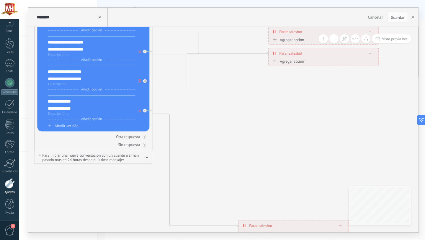
drag, startPoint x: 278, startPoint y: 198, endPoint x: 278, endPoint y: 224, distance: 25.7
click at [278, 224] on div "**********" at bounding box center [293, 225] width 110 height 10
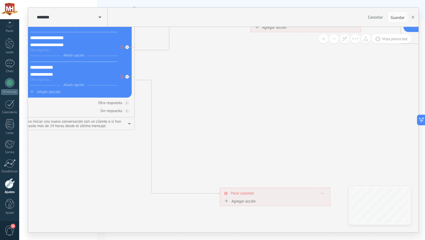
drag, startPoint x: 270, startPoint y: 110, endPoint x: 246, endPoint y: 62, distance: 54.2
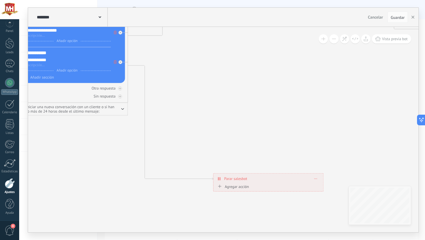
click at [316, 177] on span at bounding box center [315, 178] width 3 height 3
click at [322, 185] on div "Borrar" at bounding box center [326, 187] width 26 height 10
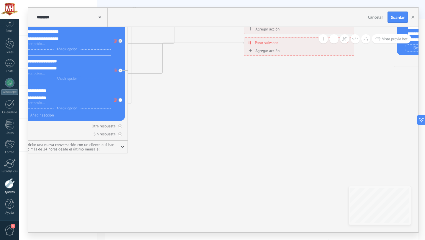
drag, startPoint x: 276, startPoint y: 104, endPoint x: 278, endPoint y: 189, distance: 85.9
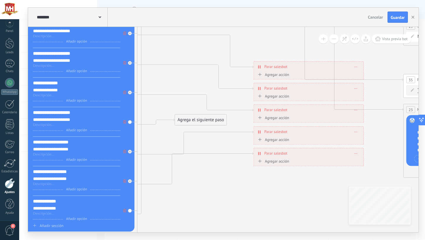
drag, startPoint x: 210, startPoint y: 102, endPoint x: 217, endPoint y: 170, distance: 68.5
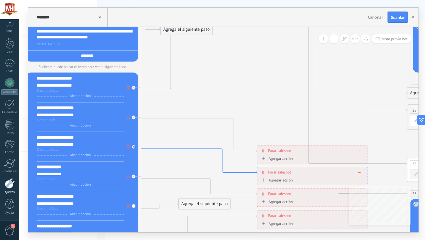
drag, startPoint x: 199, startPoint y: 70, endPoint x: 202, endPoint y: 161, distance: 91.5
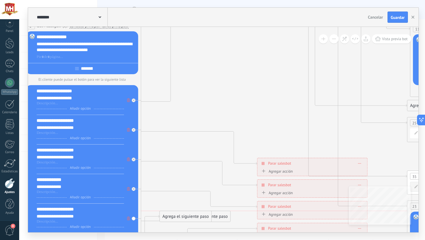
drag, startPoint x: 192, startPoint y: 43, endPoint x: 191, endPoint y: 217, distance: 174.0
click at [191, 217] on div "Agrega el siguiente paso" at bounding box center [186, 216] width 52 height 10
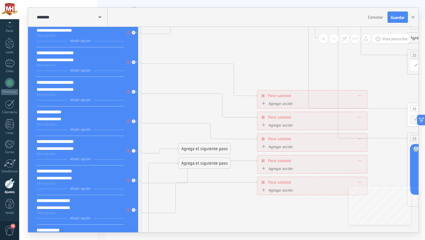
drag, startPoint x: 191, startPoint y: 158, endPoint x: 195, endPoint y: 85, distance: 73.5
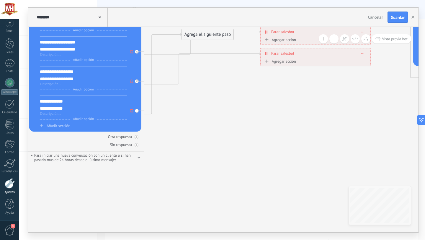
drag, startPoint x: 204, startPoint y: 49, endPoint x: 204, endPoint y: 85, distance: 36.6
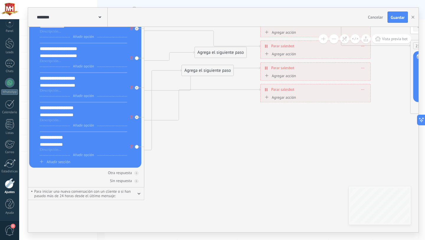
drag, startPoint x: 201, startPoint y: 57, endPoint x: 214, endPoint y: 54, distance: 13.5
click at [214, 54] on div "Agrega el siguiente paso" at bounding box center [221, 52] width 52 height 10
drag, startPoint x: 212, startPoint y: 68, endPoint x: 201, endPoint y: 239, distance: 171.4
click at [201, 239] on div "**********" at bounding box center [222, 120] width 406 height 240
click at [362, 88] on span at bounding box center [362, 89] width 3 height 3
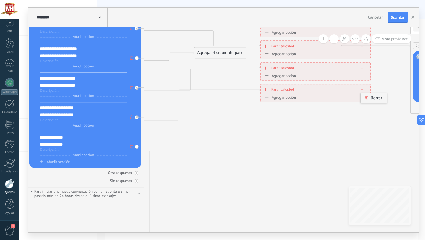
click at [365, 95] on div "Borrar" at bounding box center [373, 98] width 26 height 10
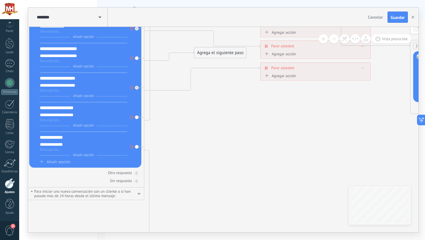
click at [363, 65] on div "**********" at bounding box center [315, 68] width 110 height 10
click at [363, 69] on span at bounding box center [362, 67] width 3 height 3
click at [365, 74] on icon at bounding box center [367, 76] width 4 height 4
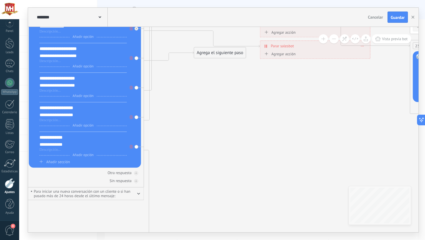
drag, startPoint x: 314, startPoint y: 91, endPoint x: 310, endPoint y: 175, distance: 83.6
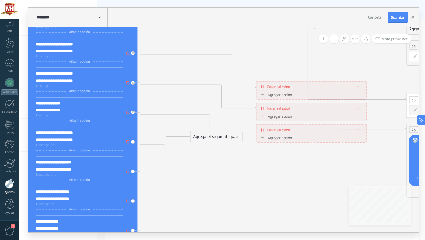
click at [359, 129] on icon at bounding box center [358, 129] width 3 height 1
click at [360, 136] on div "Borrar" at bounding box center [369, 138] width 26 height 10
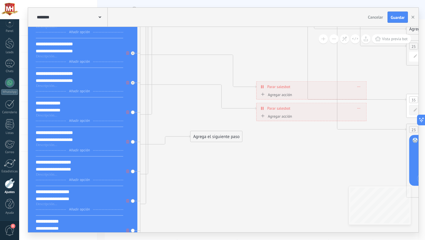
click at [357, 107] on span at bounding box center [358, 107] width 3 height 3
click at [362, 117] on icon at bounding box center [363, 116] width 4 height 4
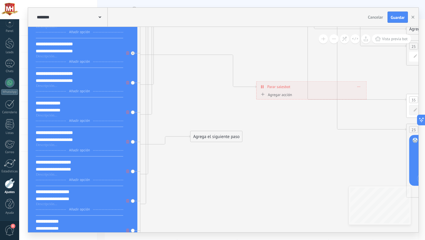
click at [357, 86] on icon at bounding box center [358, 86] width 3 height 1
click at [361, 93] on icon at bounding box center [362, 95] width 3 height 4
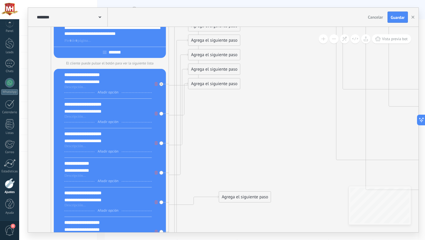
drag, startPoint x: 214, startPoint y: 112, endPoint x: 243, endPoint y: 173, distance: 67.3
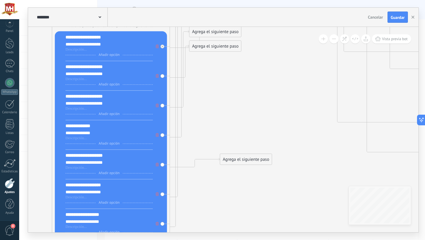
drag, startPoint x: 242, startPoint y: 140, endPoint x: 246, endPoint y: 91, distance: 48.8
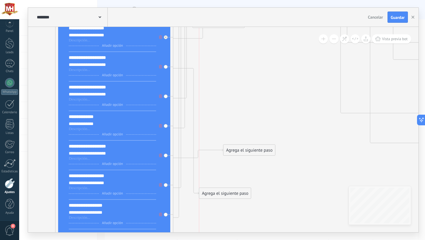
drag, startPoint x: 224, startPoint y: 35, endPoint x: 228, endPoint y: 191, distance: 156.1
click at [228, 191] on div "Agrega el siguiente paso" at bounding box center [225, 193] width 52 height 10
drag, startPoint x: 228, startPoint y: 195, endPoint x: 232, endPoint y: 70, distance: 125.4
click at [232, 70] on div "Agrega el siguiente paso" at bounding box center [230, 69] width 52 height 10
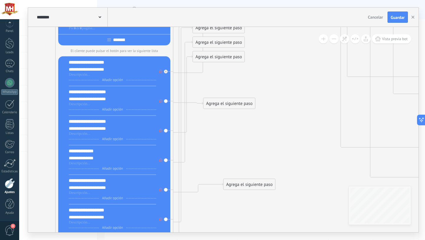
drag, startPoint x: 246, startPoint y: 106, endPoint x: 246, endPoint y: 148, distance: 42.8
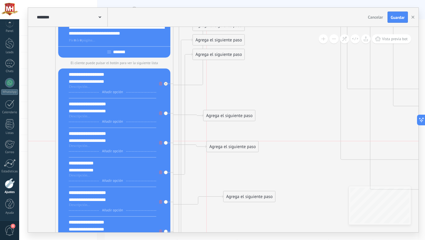
drag, startPoint x: 214, startPoint y: 70, endPoint x: 230, endPoint y: 147, distance: 78.9
click at [231, 147] on div "Agrega el siguiente paso" at bounding box center [232, 147] width 52 height 10
drag, startPoint x: 221, startPoint y: 54, endPoint x: 239, endPoint y: 177, distance: 124.6
click at [239, 177] on div "Agrega el siguiente paso" at bounding box center [237, 176] width 52 height 10
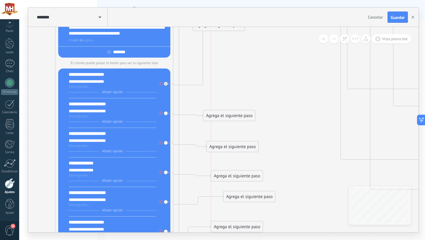
drag, startPoint x: 217, startPoint y: 37, endPoint x: 243, endPoint y: 223, distance: 187.6
click at [243, 223] on div "Agrega el siguiente paso" at bounding box center [237, 227] width 52 height 10
drag, startPoint x: 230, startPoint y: 28, endPoint x: 229, endPoint y: 188, distance: 159.6
click at [229, 188] on div "Agrega el siguiente paso" at bounding box center [218, 184] width 52 height 10
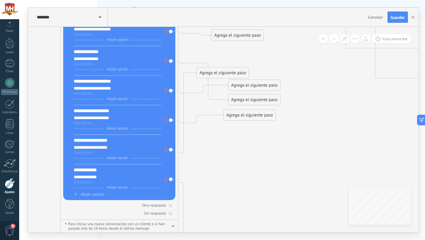
drag, startPoint x: 283, startPoint y: 165, endPoint x: 288, endPoint y: 54, distance: 111.3
drag, startPoint x: 225, startPoint y: 71, endPoint x: 261, endPoint y: 186, distance: 120.0
click at [261, 186] on div "Agrega el siguiente paso" at bounding box center [260, 187] width 52 height 10
drag, startPoint x: 244, startPoint y: 112, endPoint x: 246, endPoint y: 146, distance: 34.0
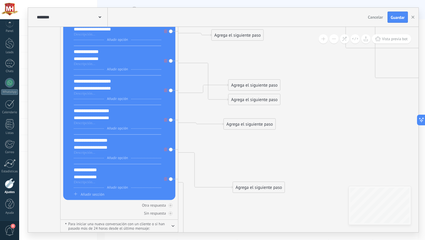
click at [246, 129] on div "Agrega el siguiente paso" at bounding box center [250, 124] width 52 height 10
drag, startPoint x: 253, startPoint y: 98, endPoint x: 253, endPoint y: 62, distance: 36.3
click at [253, 62] on div "Agrega el siguiente paso" at bounding box center [254, 65] width 52 height 10
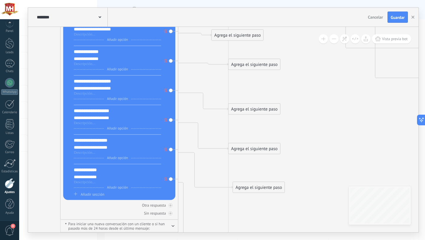
drag, startPoint x: 252, startPoint y: 84, endPoint x: 252, endPoint y: 109, distance: 24.8
click at [252, 109] on div "Agrega el siguiente paso" at bounding box center [254, 109] width 52 height 10
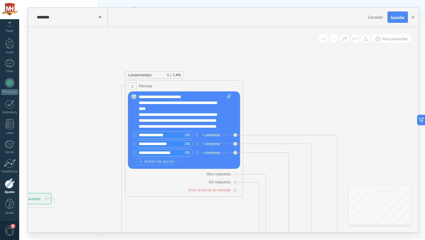
click at [190, 103] on div "**********" at bounding box center [185, 111] width 92 height 35
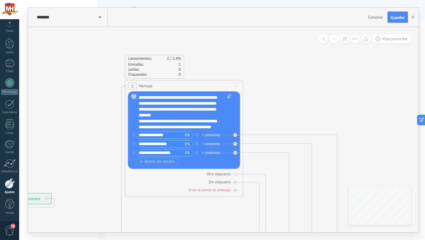
scroll to position [18, 0]
click at [155, 114] on div "**********" at bounding box center [185, 111] width 92 height 35
click at [155, 117] on div "**********" at bounding box center [185, 111] width 92 height 35
click at [208, 114] on div "**********" at bounding box center [185, 111] width 92 height 35
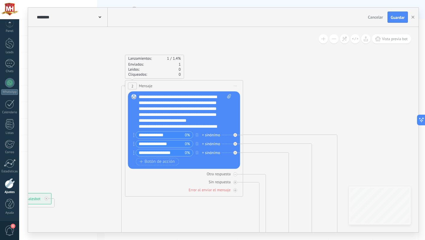
click at [171, 119] on div "**********" at bounding box center [185, 111] width 92 height 35
click at [214, 126] on div "**********" at bounding box center [185, 111] width 92 height 35
drag, startPoint x: 224, startPoint y: 120, endPoint x: 216, endPoint y: 120, distance: 8.3
click at [216, 120] on div "**********" at bounding box center [185, 111] width 92 height 35
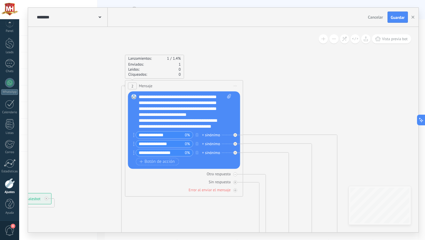
click at [146, 127] on div "**********" at bounding box center [185, 111] width 92 height 35
drag, startPoint x: 204, startPoint y: 128, endPoint x: 208, endPoint y: 126, distance: 4.4
click at [204, 126] on div "**********" at bounding box center [185, 111] width 92 height 35
drag, startPoint x: 212, startPoint y: 126, endPoint x: 214, endPoint y: 121, distance: 5.9
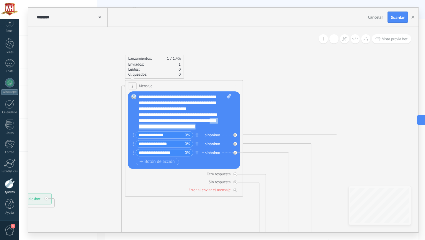
click at [214, 121] on div "**********" at bounding box center [185, 111] width 92 height 35
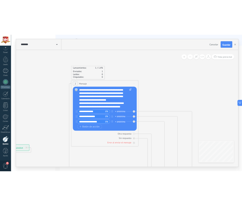
scroll to position [24, 0]
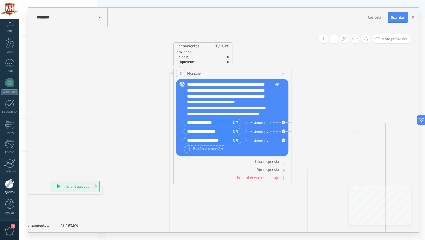
drag, startPoint x: 273, startPoint y: 103, endPoint x: 338, endPoint y: 86, distance: 66.5
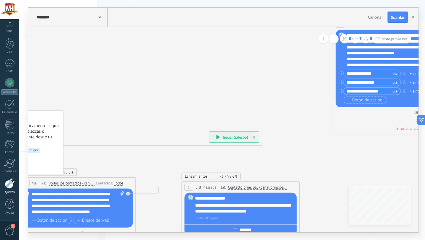
drag, startPoint x: 123, startPoint y: 133, endPoint x: 268, endPoint y: 88, distance: 152.6
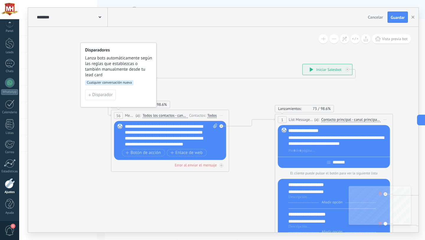
drag, startPoint x: 189, startPoint y: 97, endPoint x: 259, endPoint y: 27, distance: 98.9
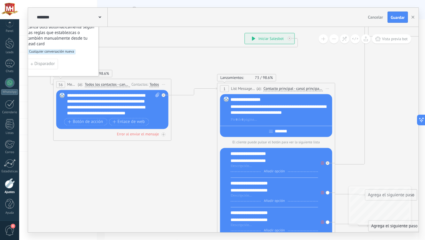
drag, startPoint x: 237, startPoint y: 157, endPoint x: 189, endPoint y: 122, distance: 59.4
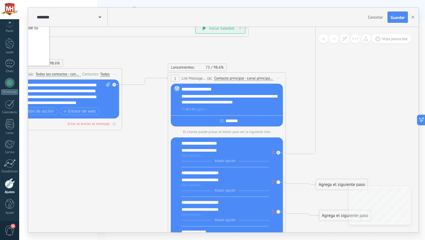
drag, startPoint x: 183, startPoint y: 163, endPoint x: 146, endPoint y: 158, distance: 37.8
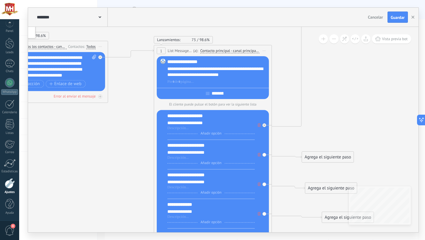
drag, startPoint x: 147, startPoint y: 171, endPoint x: 133, endPoint y: 144, distance: 30.1
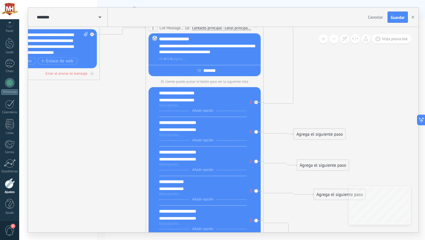
drag, startPoint x: 133, startPoint y: 168, endPoint x: 125, endPoint y: 146, distance: 24.1
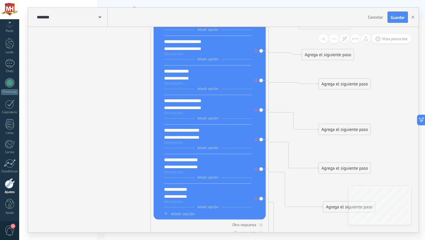
drag, startPoint x: 125, startPoint y: 146, endPoint x: 130, endPoint y: 36, distance: 110.1
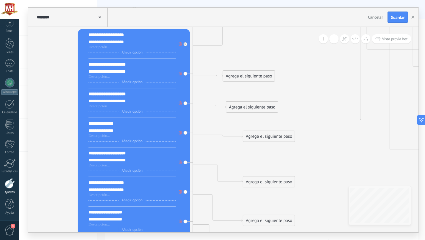
drag, startPoint x: 145, startPoint y: 94, endPoint x: 71, endPoint y: 146, distance: 90.3
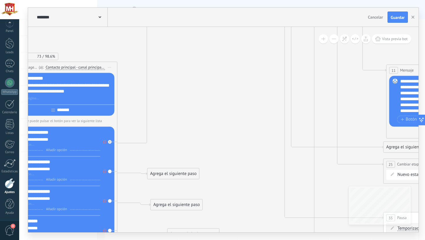
drag, startPoint x: 304, startPoint y: 67, endPoint x: 220, endPoint y: 182, distance: 143.1
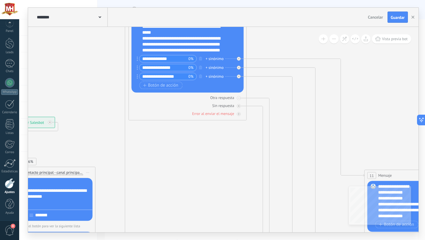
drag, startPoint x: 215, startPoint y: 125, endPoint x: 200, endPoint y: 219, distance: 95.6
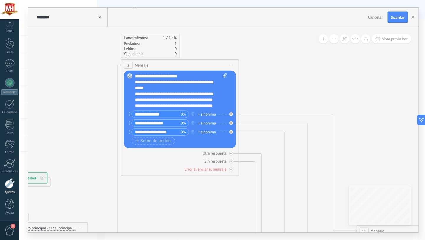
drag, startPoint x: 273, startPoint y: 94, endPoint x: 268, endPoint y: 144, distance: 50.7
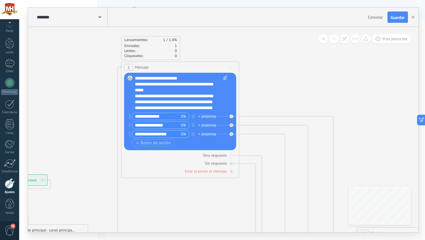
drag, startPoint x: 282, startPoint y: 106, endPoint x: 282, endPoint y: 113, distance: 6.5
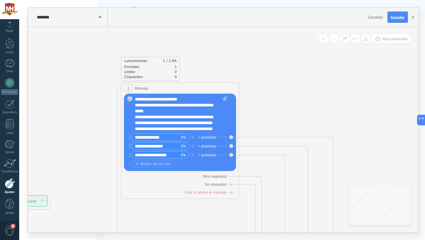
drag, startPoint x: 275, startPoint y: 91, endPoint x: 275, endPoint y: 106, distance: 15.3
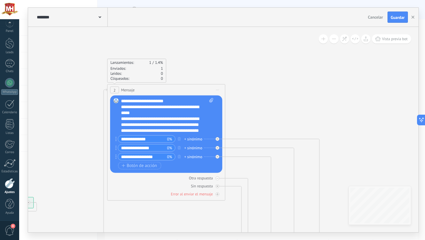
drag, startPoint x: 275, startPoint y: 106, endPoint x: 256, endPoint y: 107, distance: 19.5
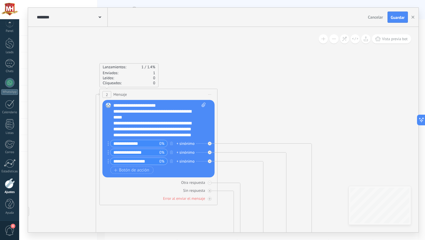
drag, startPoint x: 247, startPoint y: 76, endPoint x: 243, endPoint y: 73, distance: 4.8
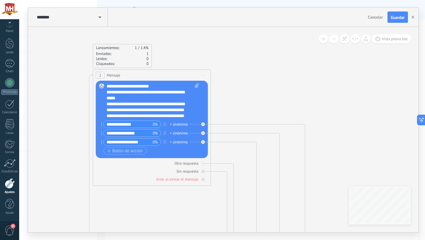
drag, startPoint x: 255, startPoint y: 83, endPoint x: 251, endPoint y: 70, distance: 14.1
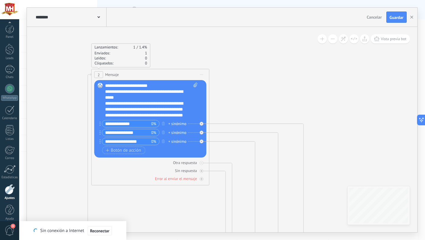
scroll to position [6, 0]
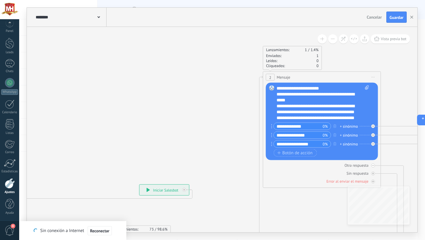
drag, startPoint x: 275, startPoint y: 78, endPoint x: 403, endPoint y: 78, distance: 127.4
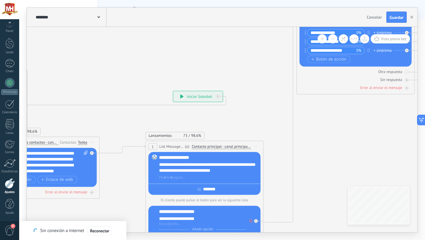
drag, startPoint x: 167, startPoint y: 149, endPoint x: 201, endPoint y: 56, distance: 98.6
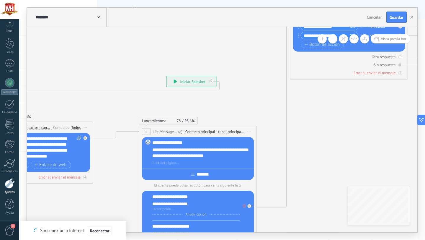
drag, startPoint x: 263, startPoint y: 59, endPoint x: 255, endPoint y: 41, distance: 19.6
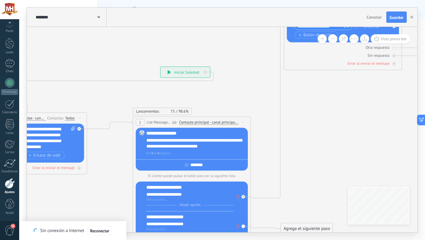
drag, startPoint x: 263, startPoint y: 52, endPoint x: 256, endPoint y: 43, distance: 11.0
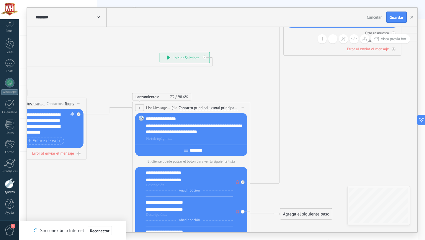
drag, startPoint x: 252, startPoint y: 72, endPoint x: 253, endPoint y: 60, distance: 12.4
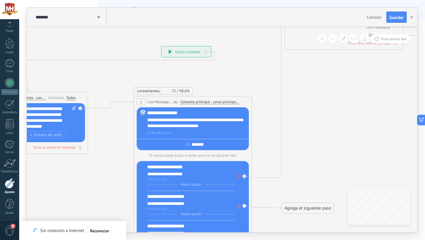
drag, startPoint x: 249, startPoint y: 59, endPoint x: 257, endPoint y: 43, distance: 17.8
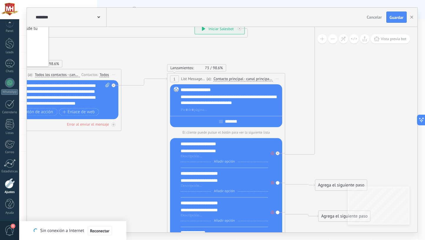
drag, startPoint x: 238, startPoint y: 69, endPoint x: 239, endPoint y: 47, distance: 22.1
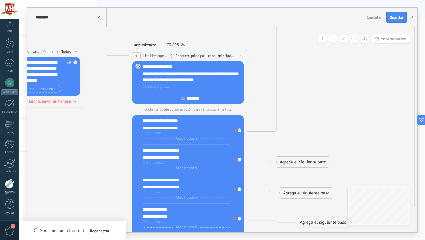
drag, startPoint x: 265, startPoint y: 82, endPoint x: 249, endPoint y: 67, distance: 21.9
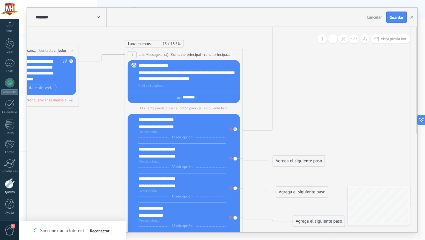
click at [91, 231] on span "Reconectar" at bounding box center [99, 230] width 19 height 4
